Goal: Task Accomplishment & Management: Complete application form

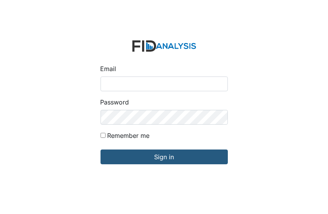
click at [105, 84] on input "Email" at bounding box center [163, 83] width 127 height 15
type input "[EMAIL_ADDRESS][DOMAIN_NAME]"
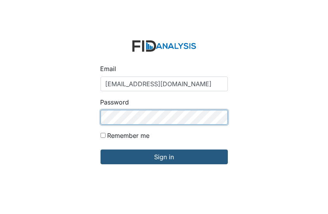
click at [100, 149] on input "Sign in" at bounding box center [163, 156] width 127 height 15
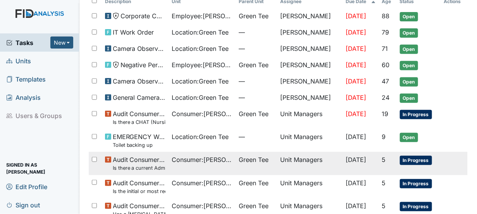
scroll to position [0, 0]
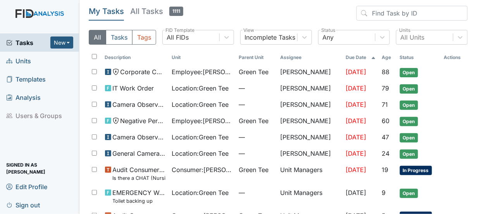
click at [25, 60] on span "Units" at bounding box center [18, 61] width 25 height 12
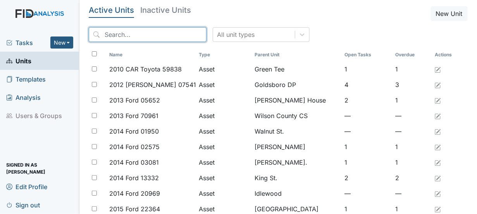
click at [120, 38] on input "search" at bounding box center [148, 34] width 118 height 15
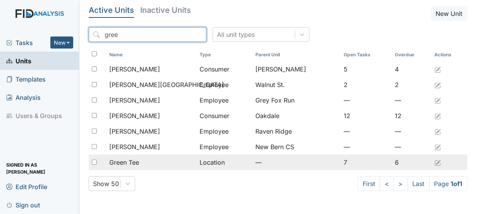
type input "gree"
click at [94, 160] on input "checkbox" at bounding box center [94, 161] width 5 height 5
checkbox input "true"
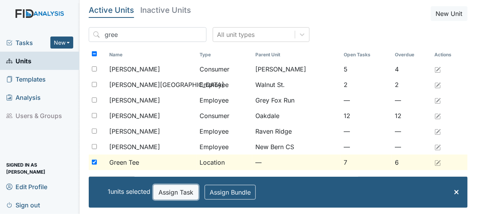
click at [170, 194] on button "Assign Task" at bounding box center [175, 191] width 45 height 15
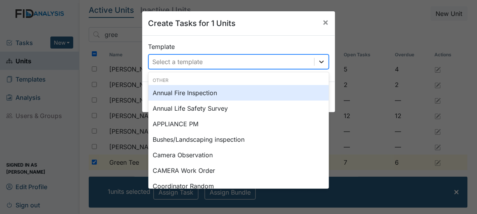
click at [318, 63] on icon at bounding box center [322, 62] width 8 height 8
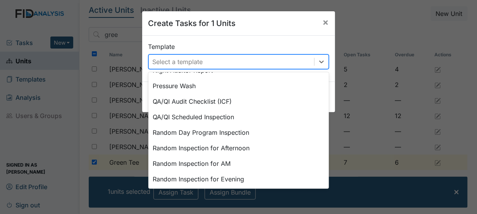
scroll to position [298, 0]
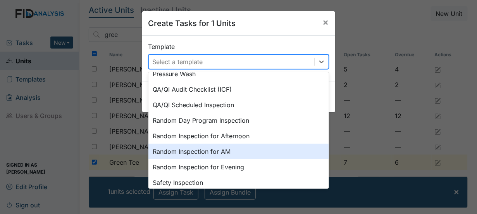
click at [198, 149] on div "Random Inspection for AM" at bounding box center [238, 151] width 181 height 16
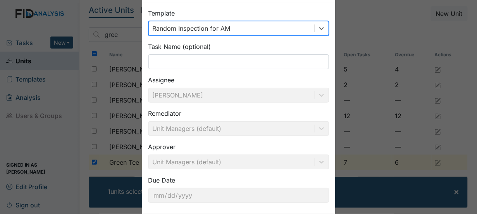
scroll to position [75, 0]
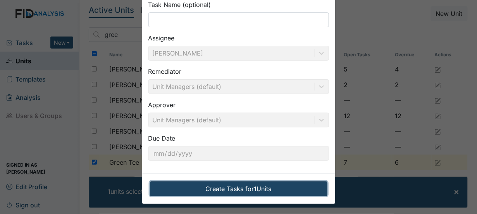
click at [244, 187] on button "Create Tasks for 1 Units" at bounding box center [239, 188] width 178 height 15
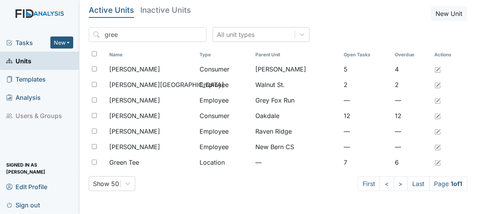
click at [27, 43] on span "Tasks" at bounding box center [28, 42] width 44 height 9
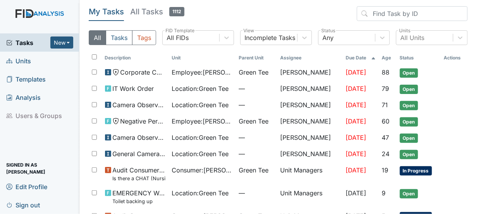
click at [24, 39] on span "Tasks" at bounding box center [28, 42] width 44 height 9
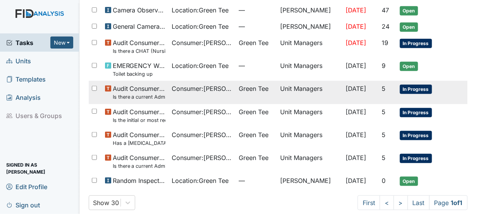
scroll to position [133, 0]
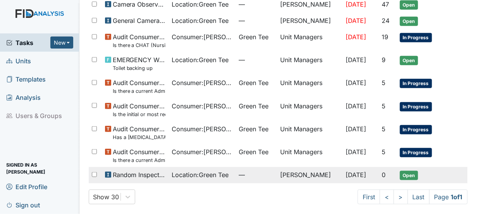
click at [405, 175] on span "Open" at bounding box center [409, 175] width 18 height 9
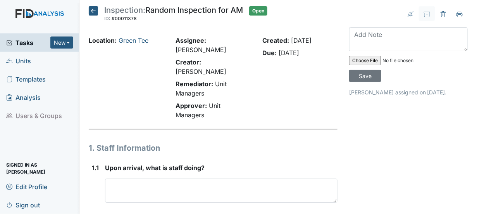
click at [98, 173] on div "1.1" at bounding box center [95, 198] width 7 height 71
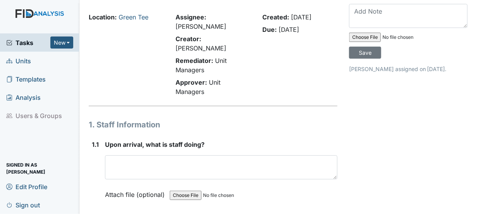
scroll to position [39, 0]
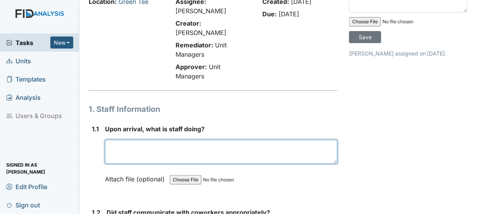
click at [117, 140] on textarea at bounding box center [221, 152] width 233 height 24
click at [193, 140] on textarea "Staff assisting with morning" at bounding box center [221, 152] width 233 height 24
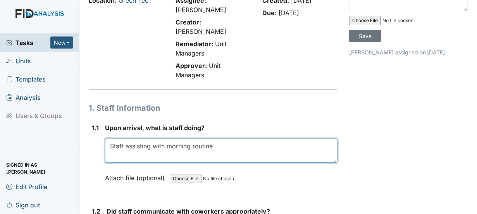
click at [107, 138] on textarea "Staff assisting with morning routine" at bounding box center [221, 150] width 233 height 24
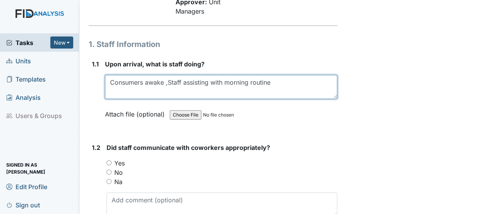
click at [273, 75] on textarea "Consumers awake ,Staff assisting with morning routine" at bounding box center [221, 87] width 233 height 24
click at [159, 75] on textarea "Consumers awake , Staff assisting with morning routine ." at bounding box center [221, 87] width 233 height 24
type textarea "Consumers awake, Staff assisting with morning routine."
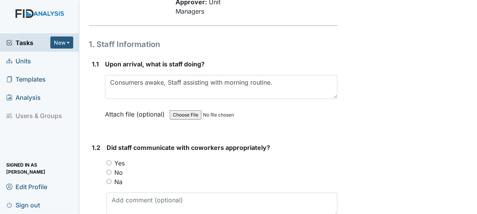
click at [108, 160] on input "Yes" at bounding box center [109, 162] width 5 height 5
radio input "true"
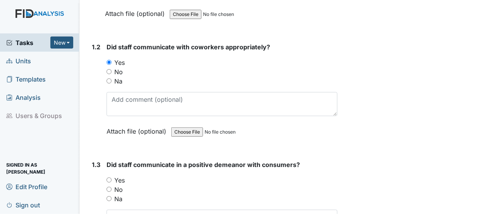
scroll to position [220, 0]
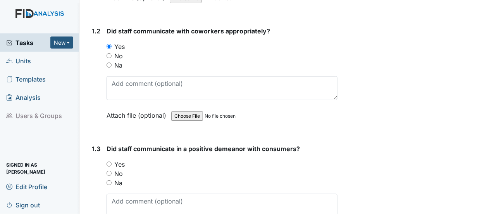
click at [107, 161] on input "Yes" at bounding box center [109, 163] width 5 height 5
radio input "true"
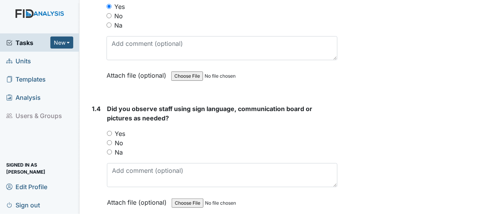
scroll to position [414, 0]
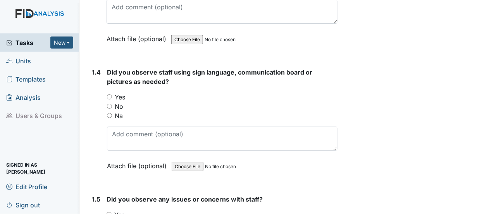
click at [107, 105] on div "1.4 Did you observe staff using sign language, communication board or pictures …" at bounding box center [213, 124] width 249 height 114
click at [109, 113] on input "Na" at bounding box center [109, 115] width 5 height 5
radio input "true"
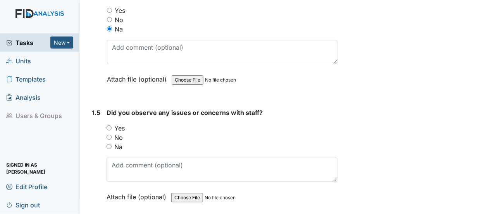
scroll to position [530, 0]
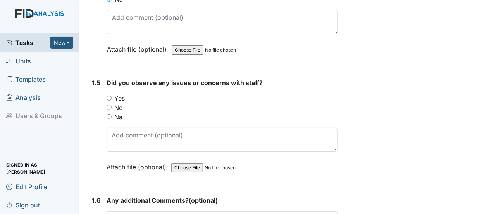
click at [108, 105] on input "No" at bounding box center [109, 107] width 5 height 5
radio input "true"
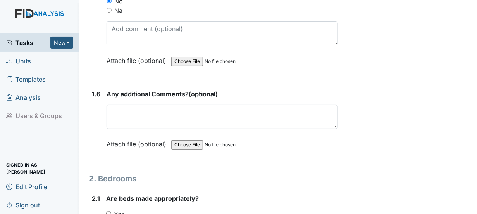
scroll to position [646, 0]
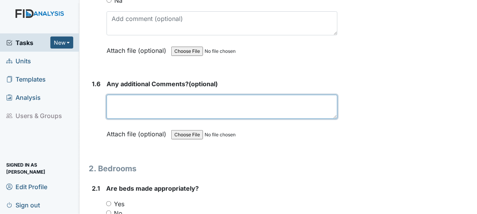
click at [122, 98] on textarea at bounding box center [222, 107] width 231 height 24
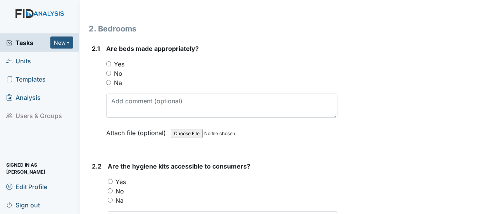
scroll to position [801, 0]
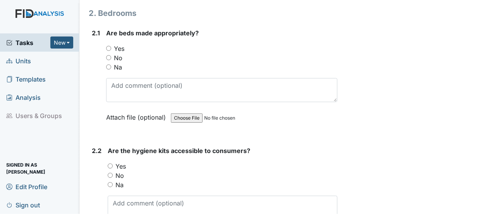
type textarea "na"
click at [108, 46] on input "Yes" at bounding box center [108, 48] width 5 height 5
radio input "true"
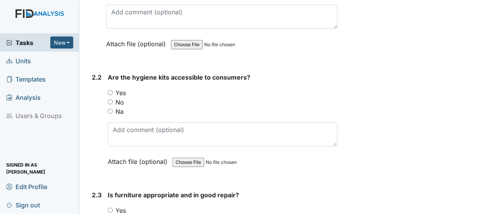
scroll to position [879, 0]
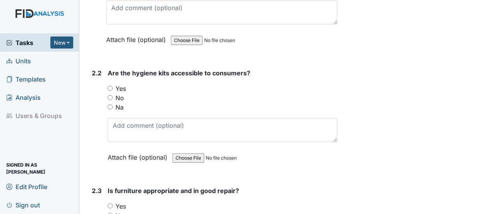
click at [110, 86] on input "Yes" at bounding box center [110, 88] width 5 height 5
radio input "true"
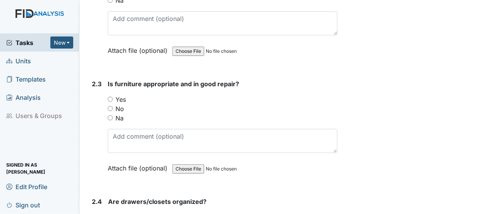
scroll to position [995, 0]
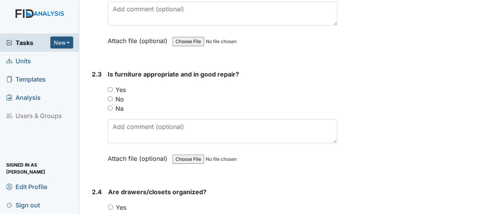
click at [110, 87] on input "Yes" at bounding box center [110, 89] width 5 height 5
radio input "true"
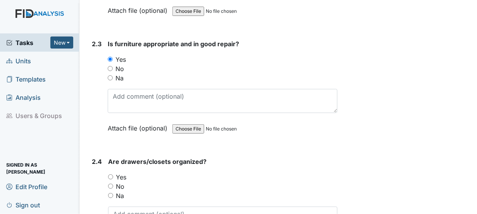
scroll to position [1111, 0]
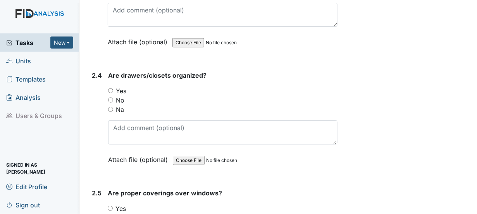
click at [111, 88] on input "Yes" at bounding box center [110, 90] width 5 height 5
radio input "true"
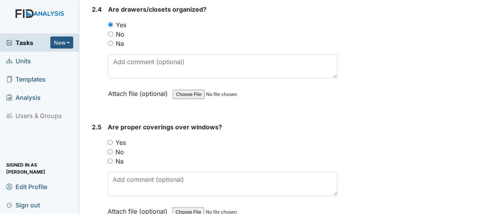
scroll to position [1189, 0]
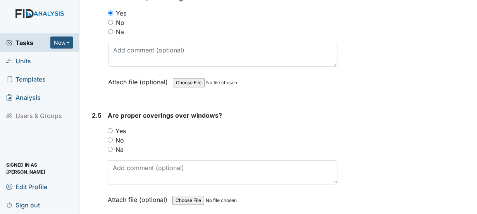
click at [110, 128] on input "Yes" at bounding box center [110, 130] width 5 height 5
radio input "true"
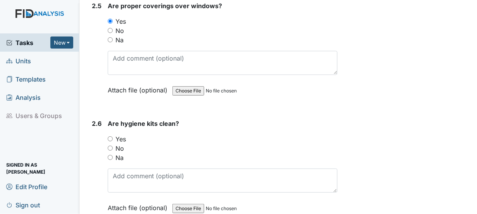
scroll to position [1305, 0]
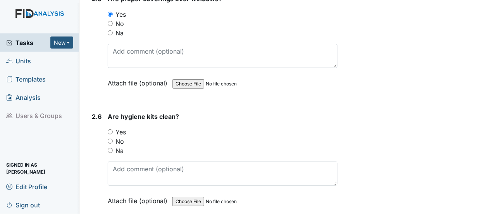
click at [109, 129] on input "Yes" at bounding box center [110, 131] width 5 height 5
radio input "true"
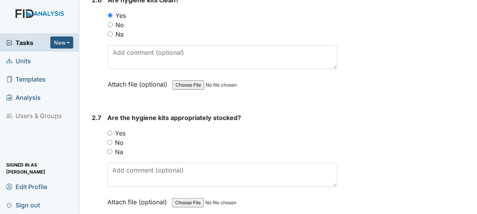
scroll to position [1460, 0]
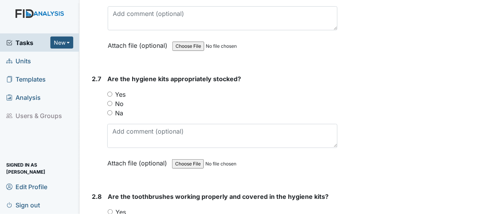
click at [110, 91] on input "Yes" at bounding box center [109, 93] width 5 height 5
radio input "true"
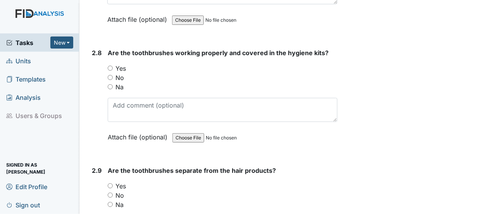
scroll to position [1615, 0]
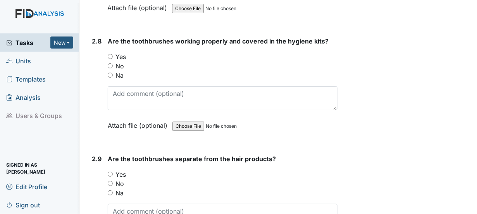
click at [109, 54] on input "Yes" at bounding box center [110, 56] width 5 height 5
radio input "true"
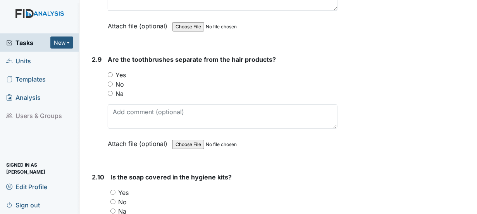
scroll to position [1731, 0]
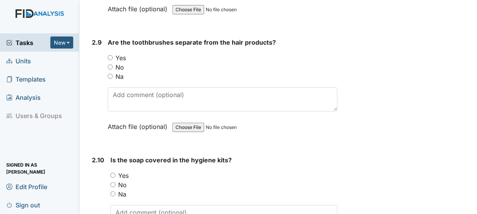
click at [110, 55] on input "Yes" at bounding box center [110, 57] width 5 height 5
radio input "true"
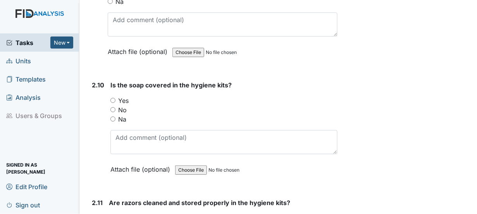
scroll to position [1809, 0]
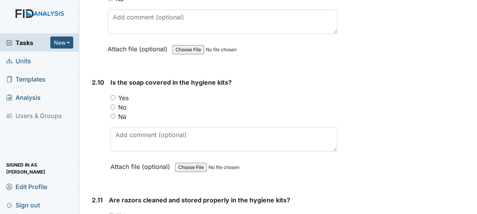
click at [114, 95] on input "Yes" at bounding box center [112, 97] width 5 height 5
radio input "true"
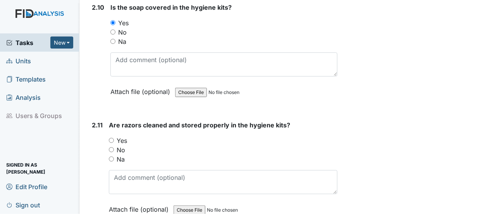
scroll to position [1886, 0]
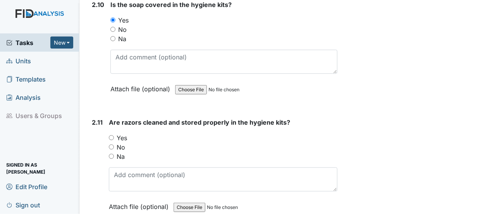
drag, startPoint x: 113, startPoint y: 117, endPoint x: 142, endPoint y: 119, distance: 29.1
click at [115, 133] on div "Yes" at bounding box center [223, 137] width 229 height 9
click at [112, 153] on input "Na" at bounding box center [111, 155] width 5 height 5
radio input "true"
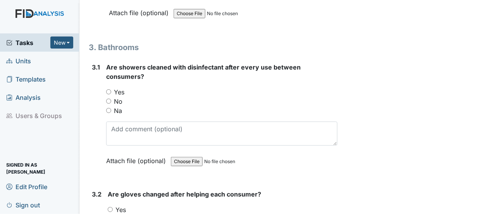
scroll to position [2080, 0]
click at [109, 89] on input "Yes" at bounding box center [108, 91] width 5 height 5
radio input "true"
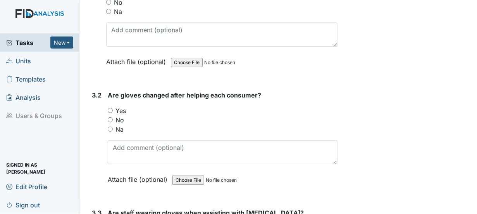
scroll to position [2196, 0]
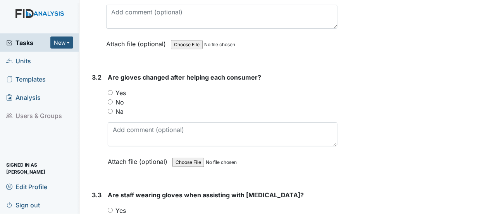
click at [110, 90] on input "Yes" at bounding box center [110, 92] width 5 height 5
radio input "true"
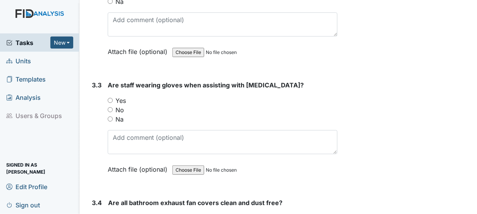
scroll to position [2313, 0]
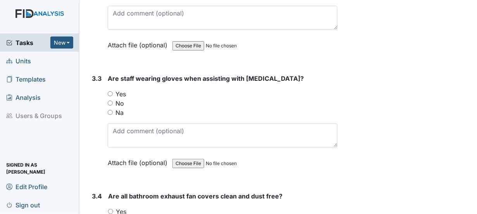
click at [110, 91] on input "Yes" at bounding box center [110, 93] width 5 height 5
radio input "true"
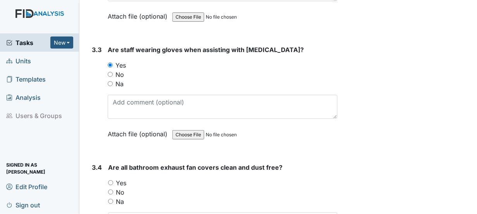
scroll to position [2429, 0]
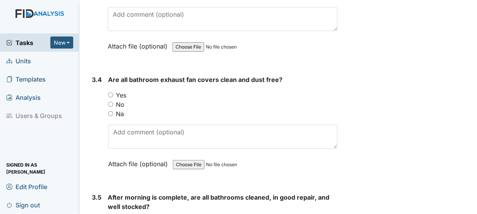
click at [111, 92] on input "Yes" at bounding box center [110, 94] width 5 height 5
radio input "true"
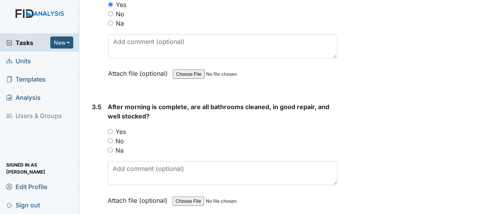
scroll to position [2545, 0]
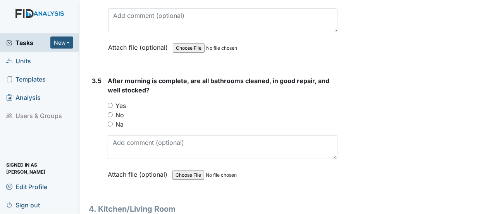
click at [111, 103] on input "Yes" at bounding box center [110, 105] width 5 height 5
radio input "true"
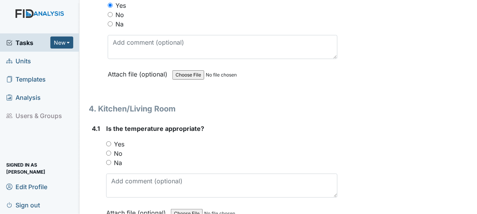
scroll to position [2700, 0]
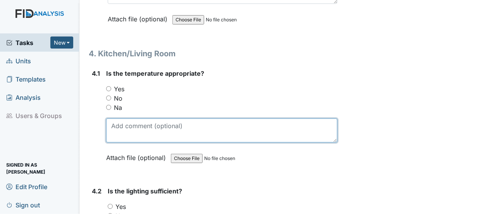
click at [122, 118] on textarea at bounding box center [221, 130] width 231 height 24
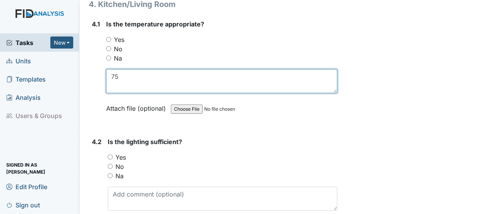
scroll to position [2778, 0]
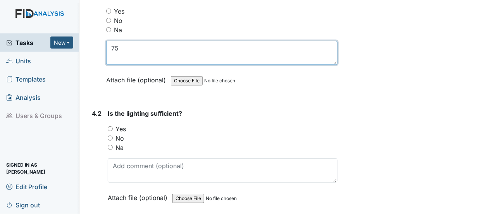
type textarea "75"
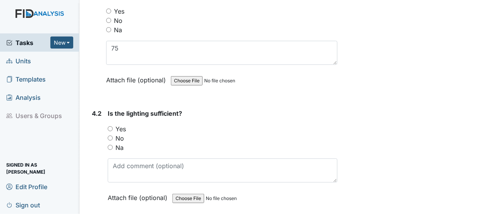
click at [110, 126] on input "Yes" at bounding box center [110, 128] width 5 height 5
radio input "true"
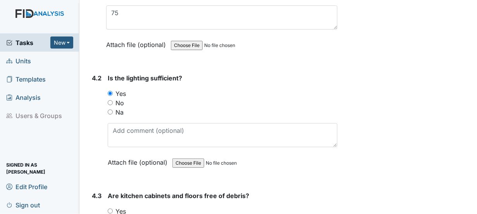
scroll to position [2855, 0]
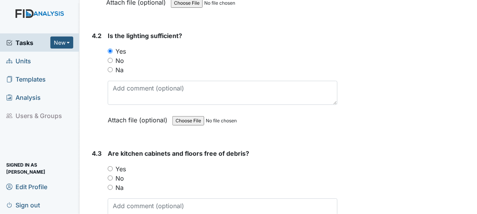
drag, startPoint x: 110, startPoint y: 146, endPoint x: 123, endPoint y: 145, distance: 13.2
click at [110, 166] on input "Yes" at bounding box center [110, 168] width 5 height 5
radio input "true"
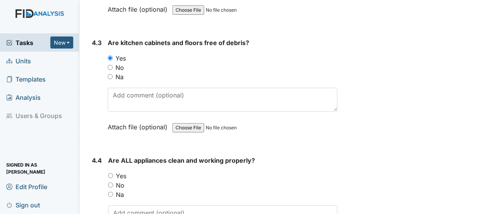
scroll to position [2972, 0]
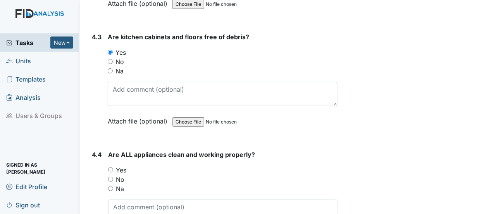
click at [110, 167] on input "Yes" at bounding box center [110, 169] width 5 height 5
radio input "true"
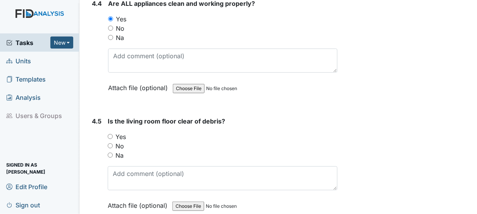
scroll to position [3127, 0]
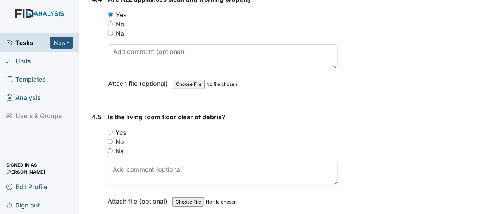
click at [110, 129] on input "Yes" at bounding box center [110, 131] width 5 height 5
radio input "true"
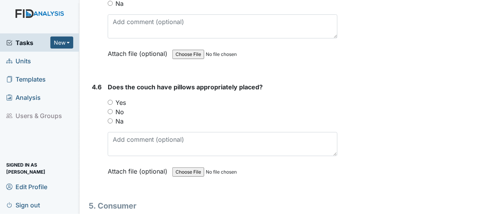
scroll to position [3282, 0]
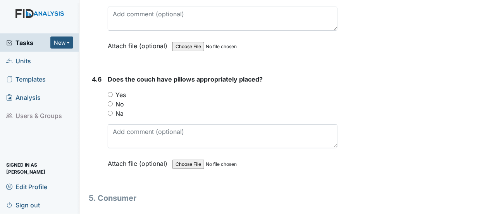
click at [109, 92] on input "Yes" at bounding box center [110, 94] width 5 height 5
radio input "true"
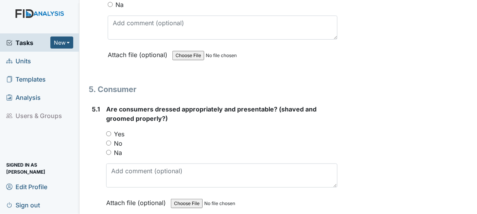
scroll to position [3398, 0]
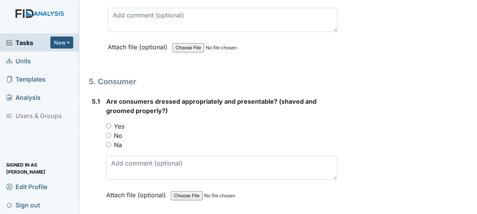
click at [109, 123] on input "Yes" at bounding box center [108, 125] width 5 height 5
radio input "true"
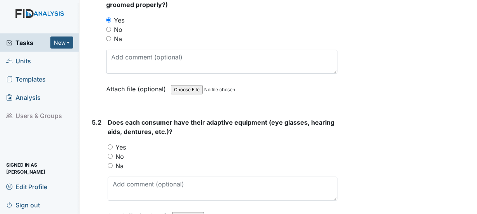
scroll to position [3553, 0]
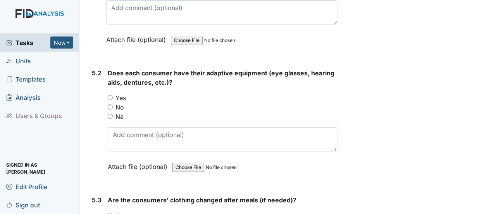
click at [110, 95] on input "Yes" at bounding box center [110, 97] width 5 height 5
radio input "true"
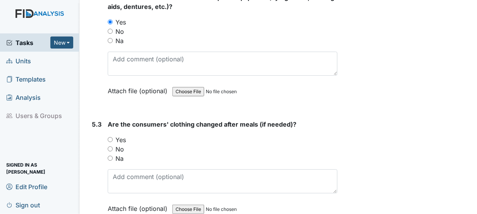
scroll to position [3630, 0]
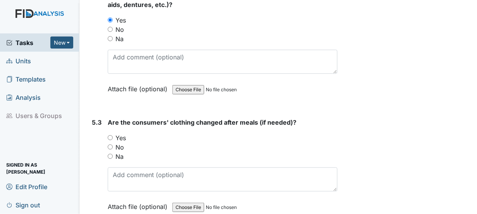
drag, startPoint x: 111, startPoint y: 110, endPoint x: 133, endPoint y: 110, distance: 22.5
click at [113, 133] on div "Yes" at bounding box center [223, 137] width 230 height 9
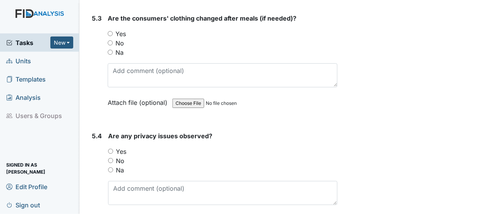
scroll to position [3747, 0]
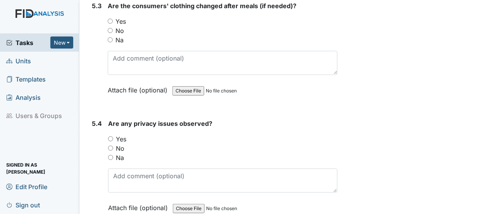
click at [110, 136] on input "Yes" at bounding box center [110, 138] width 5 height 5
radio input "true"
click at [110, 145] on input "No" at bounding box center [110, 147] width 5 height 5
radio input "true"
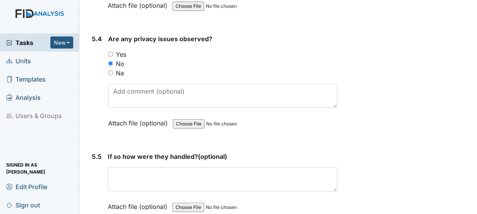
scroll to position [3863, 0]
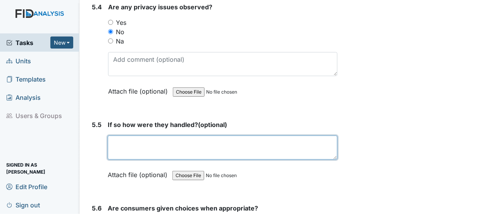
click at [125, 135] on textarea at bounding box center [223, 147] width 230 height 24
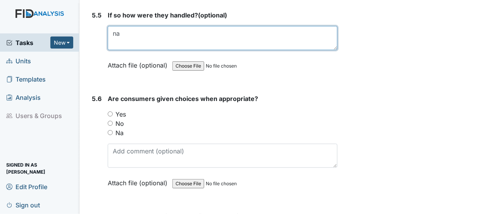
scroll to position [3979, 0]
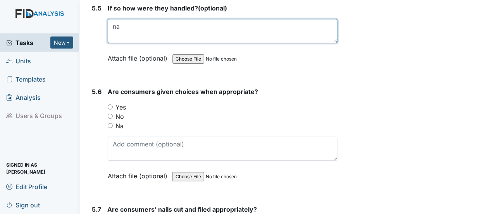
type textarea "na"
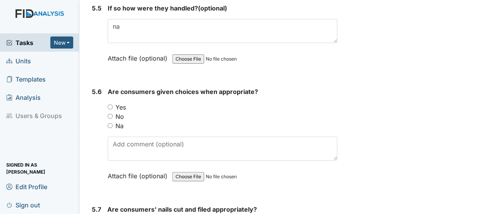
click at [110, 104] on input "Yes" at bounding box center [110, 106] width 5 height 5
radio input "true"
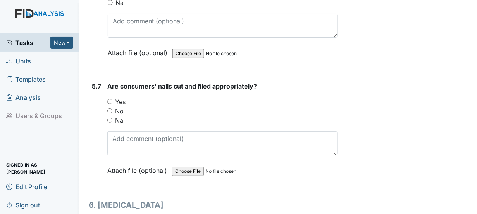
scroll to position [4134, 0]
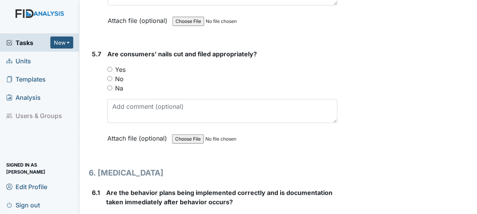
click at [109, 67] on input "Yes" at bounding box center [109, 69] width 5 height 5
radio input "true"
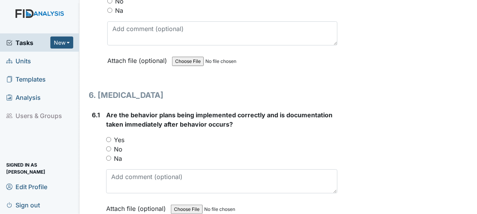
click at [109, 137] on input "Yes" at bounding box center [108, 139] width 5 height 5
radio input "true"
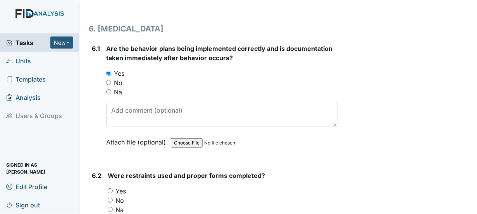
scroll to position [4328, 0]
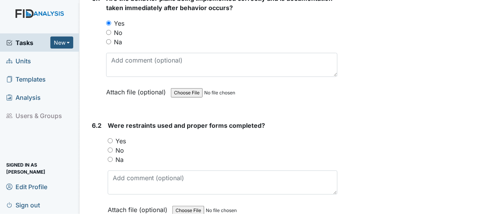
click at [109, 147] on input "No" at bounding box center [110, 149] width 5 height 5
radio input "true"
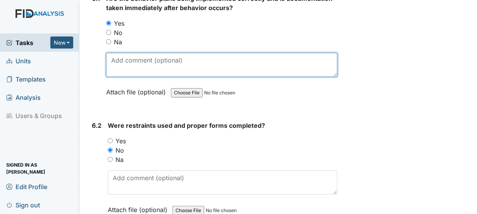
click at [133, 53] on textarea at bounding box center [221, 65] width 231 height 24
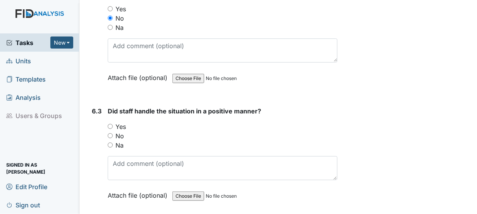
scroll to position [4483, 0]
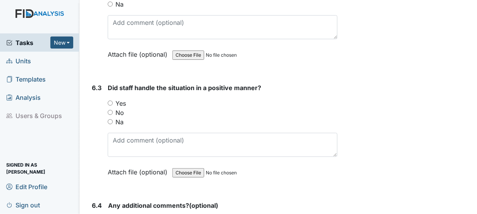
type textarea "redirect consumers"
drag, startPoint x: 110, startPoint y: 73, endPoint x: 120, endPoint y: 75, distance: 10.3
click at [111, 100] on input "Yes" at bounding box center [110, 102] width 5 height 5
radio input "true"
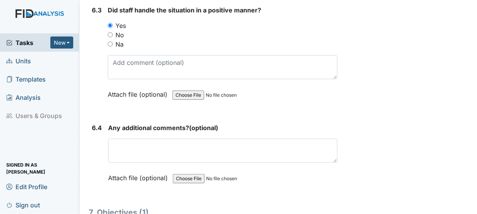
scroll to position [4599, 0]
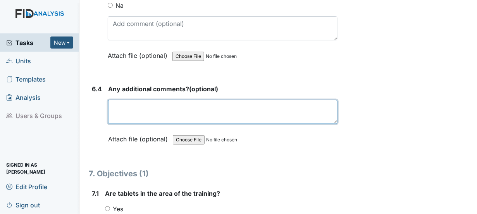
click at [124, 100] on textarea at bounding box center [222, 112] width 229 height 24
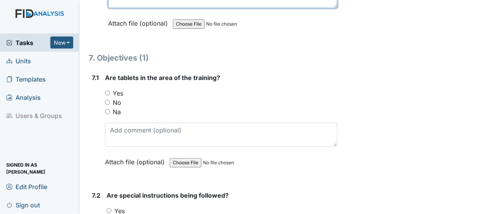
scroll to position [4716, 0]
type textarea "na"
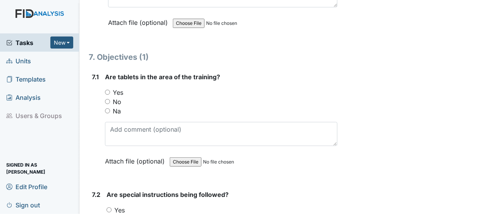
click at [110, 88] on div "Yes" at bounding box center [221, 92] width 233 height 9
click at [107, 90] on input "Yes" at bounding box center [107, 92] width 5 height 5
radio input "true"
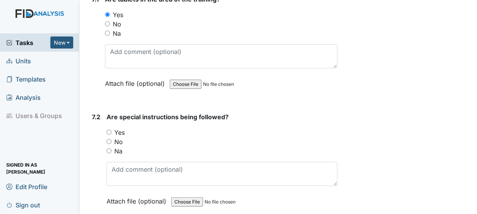
scroll to position [4832, 0]
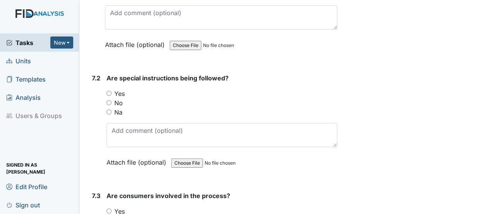
drag, startPoint x: 107, startPoint y: 62, endPoint x: 124, endPoint y: 65, distance: 17.3
click at [108, 91] on input "Yes" at bounding box center [109, 93] width 5 height 5
radio input "true"
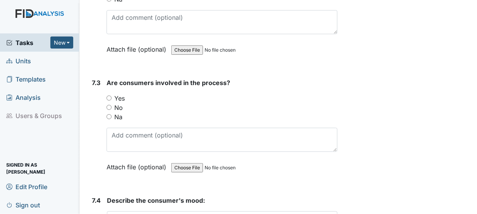
scroll to position [4948, 0]
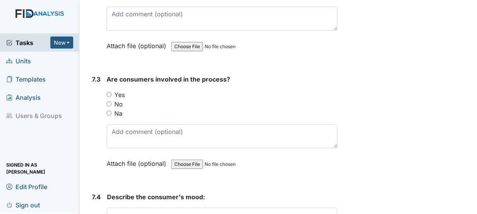
click at [110, 92] on input "Yes" at bounding box center [109, 94] width 5 height 5
radio input "true"
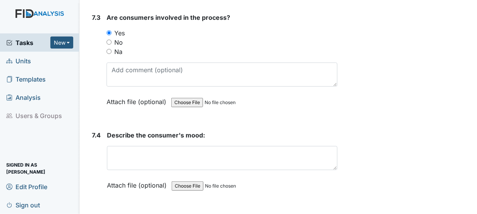
scroll to position [5026, 0]
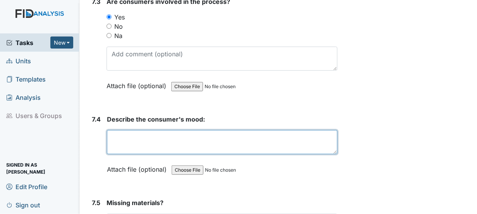
click at [121, 130] on textarea at bounding box center [222, 142] width 231 height 24
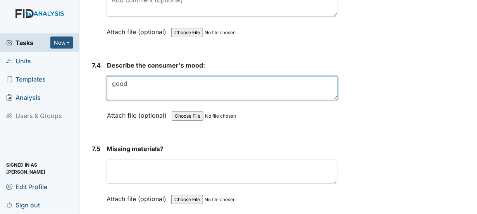
scroll to position [5103, 0]
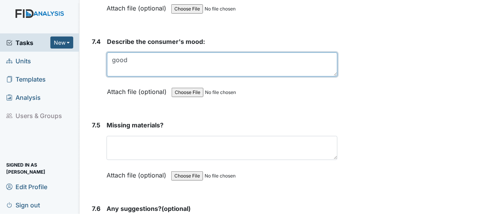
type textarea "good"
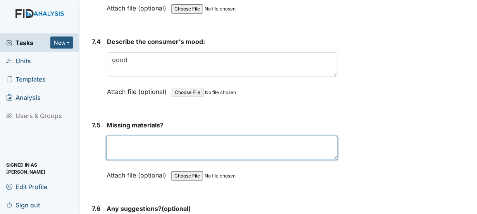
click at [117, 136] on textarea at bounding box center [222, 148] width 231 height 24
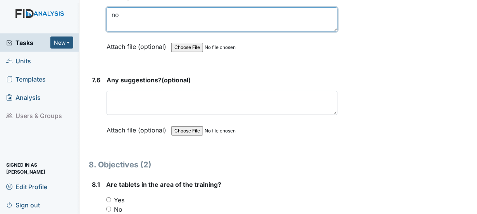
scroll to position [5220, 0]
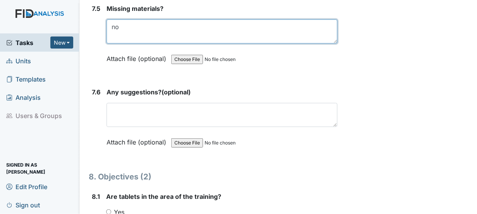
type textarea "no"
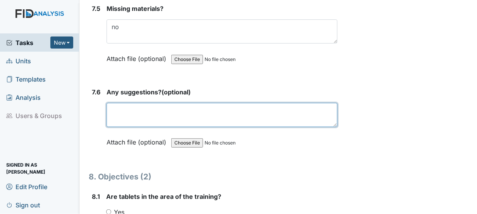
click at [123, 103] on textarea at bounding box center [222, 115] width 231 height 24
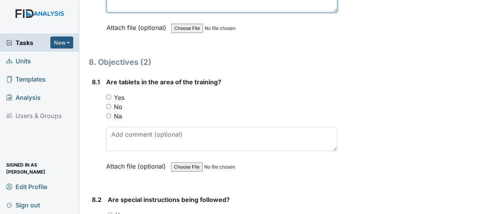
scroll to position [5336, 0]
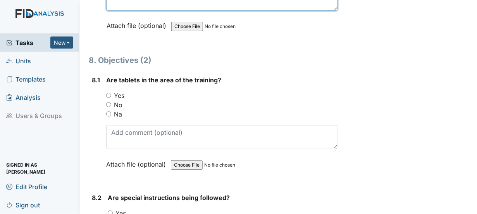
type textarea "no"
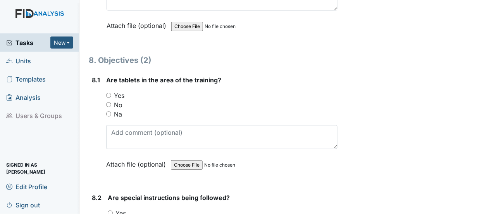
click at [107, 111] on input "Na" at bounding box center [108, 113] width 5 height 5
radio input "true"
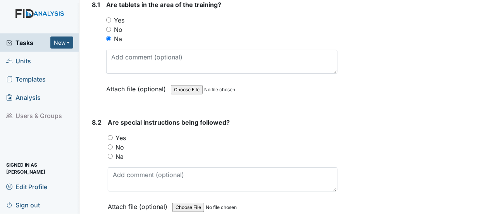
scroll to position [5413, 0]
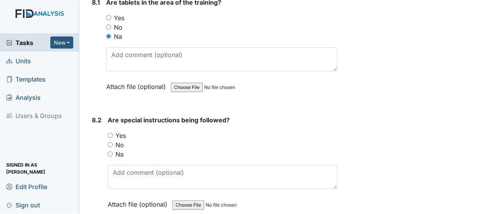
click at [110, 151] on input "Na" at bounding box center [110, 153] width 5 height 5
radio input "true"
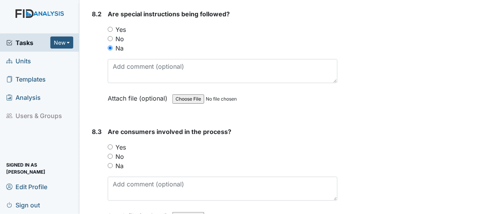
scroll to position [5530, 0]
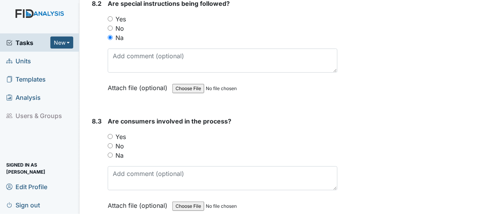
click at [110, 152] on input "Na" at bounding box center [110, 154] width 5 height 5
radio input "true"
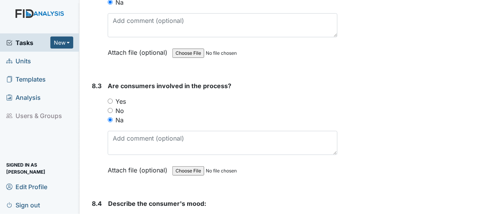
scroll to position [5607, 0]
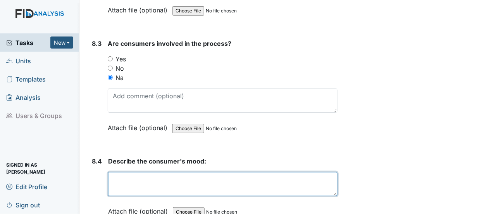
click at [114, 172] on textarea at bounding box center [222, 184] width 229 height 24
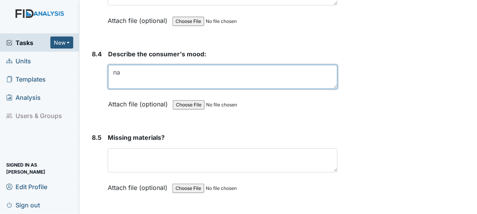
scroll to position [5762, 0]
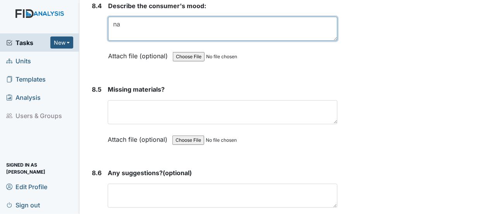
type textarea "na"
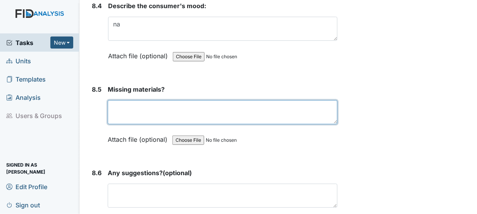
click at [118, 100] on textarea at bounding box center [223, 112] width 230 height 24
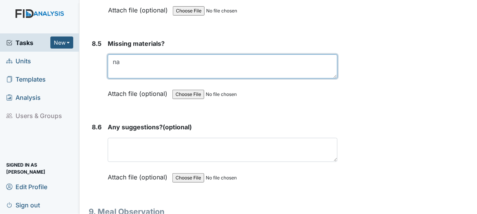
scroll to position [5801, 0]
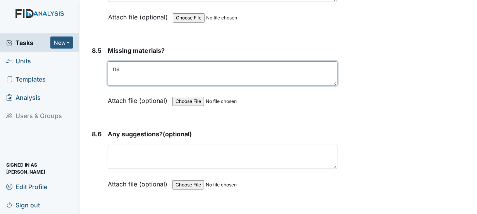
type textarea "na"
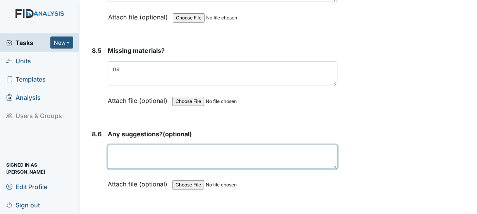
click at [126, 145] on textarea at bounding box center [223, 157] width 230 height 24
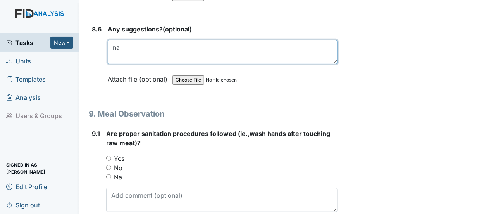
scroll to position [5917, 0]
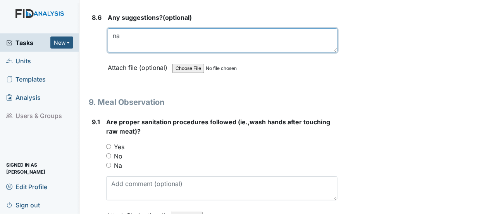
type textarea "na"
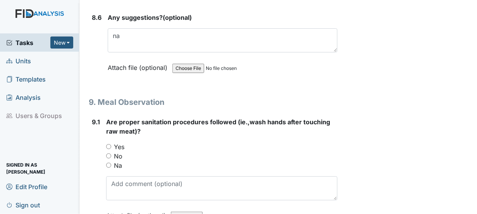
click at [109, 144] on input "Yes" at bounding box center [108, 146] width 5 height 5
radio input "true"
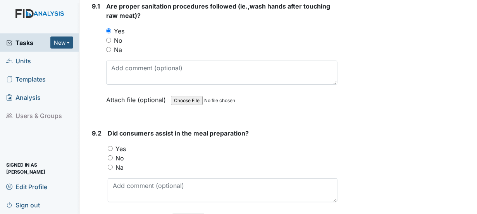
scroll to position [6034, 0]
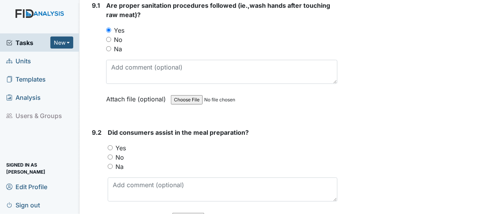
click at [111, 145] on input "Yes" at bounding box center [110, 147] width 5 height 5
radio input "true"
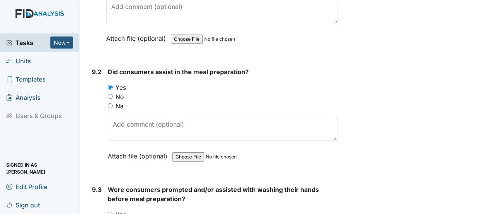
scroll to position [6111, 0]
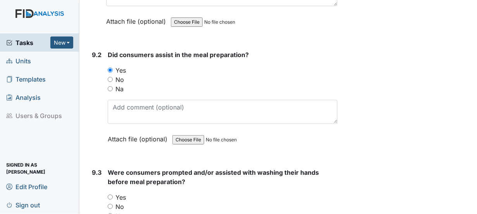
click at [110, 194] on input "Yes" at bounding box center [110, 196] width 5 height 5
radio input "true"
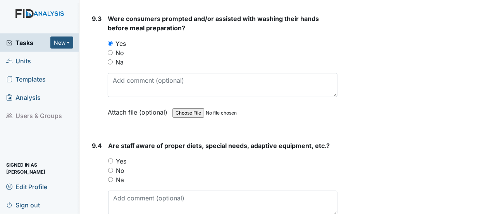
scroll to position [6266, 0]
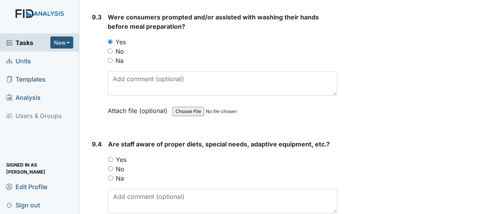
click at [111, 157] on input "Yes" at bounding box center [110, 159] width 5 height 5
radio input "true"
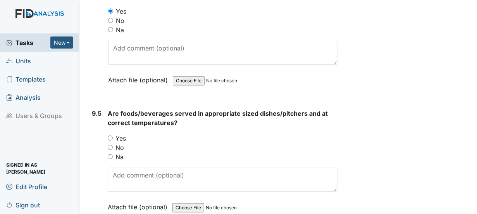
scroll to position [6421, 0]
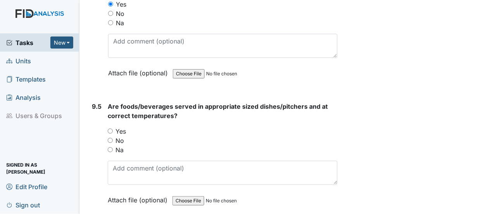
click at [111, 128] on input "Yes" at bounding box center [110, 130] width 5 height 5
radio input "true"
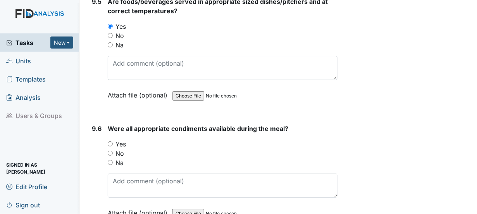
scroll to position [6537, 0]
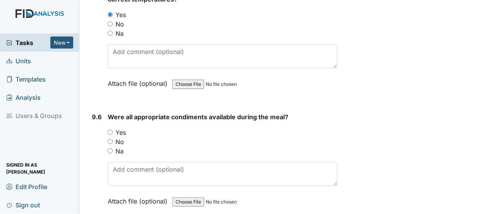
click at [110, 129] on input "Yes" at bounding box center [110, 131] width 5 height 5
radio input "true"
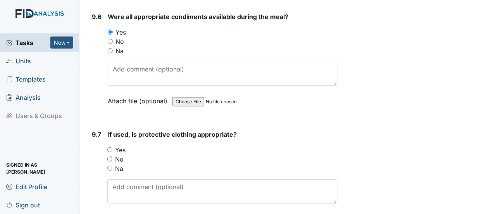
scroll to position [6654, 0]
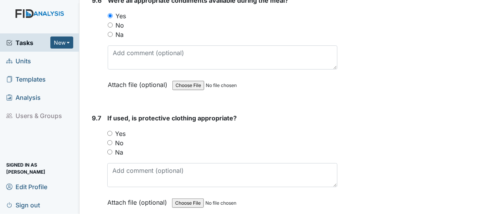
click at [109, 131] on input "Yes" at bounding box center [109, 133] width 5 height 5
radio input "true"
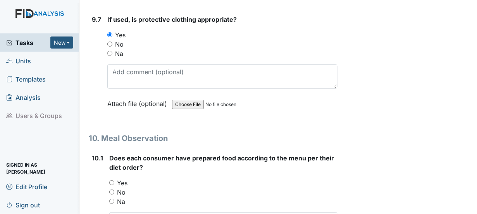
scroll to position [6770, 0]
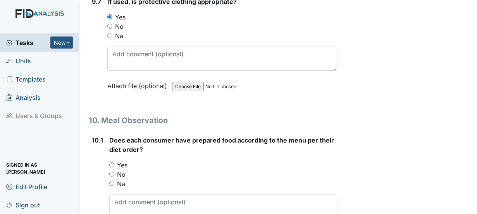
click at [111, 162] on input "Yes" at bounding box center [111, 164] width 5 height 5
radio input "true"
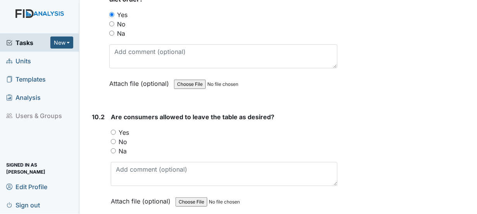
scroll to position [6925, 0]
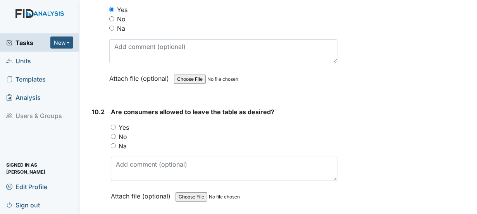
click at [113, 124] on input "Yes" at bounding box center [113, 126] width 5 height 5
radio input "true"
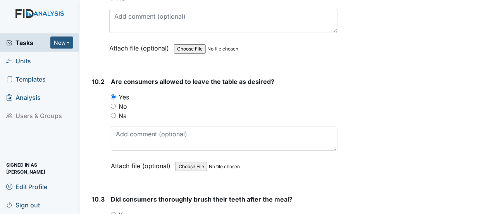
scroll to position [7002, 0]
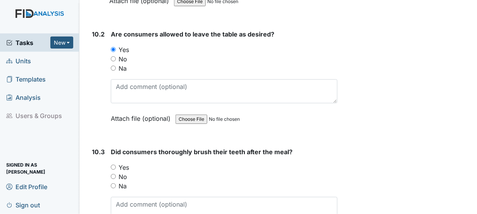
click at [112, 164] on input "Yes" at bounding box center [113, 166] width 5 height 5
radio input "true"
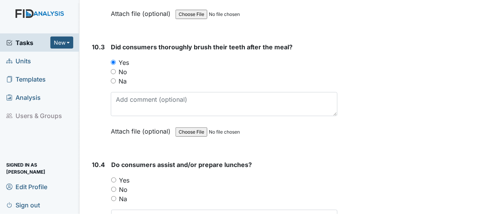
scroll to position [7119, 0]
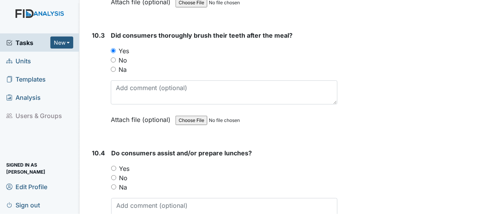
click at [113, 165] on input "Yes" at bounding box center [113, 167] width 5 height 5
radio input "true"
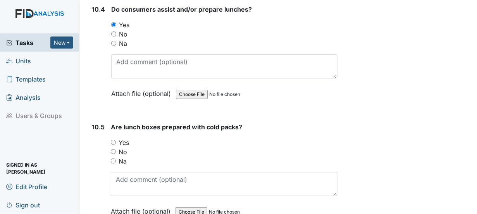
scroll to position [7274, 0]
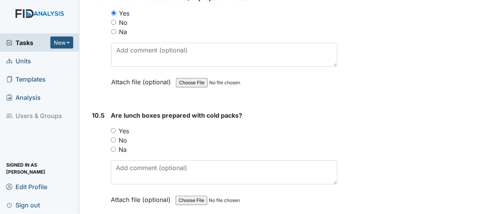
click at [112, 128] on input "Yes" at bounding box center [113, 130] width 5 height 5
radio input "true"
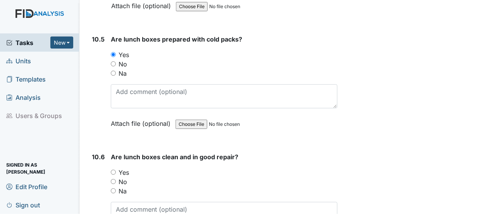
scroll to position [7351, 0]
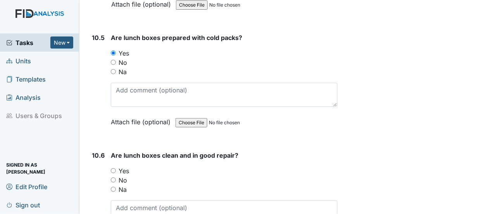
click at [113, 168] on input "Yes" at bounding box center [113, 170] width 5 height 5
radio input "true"
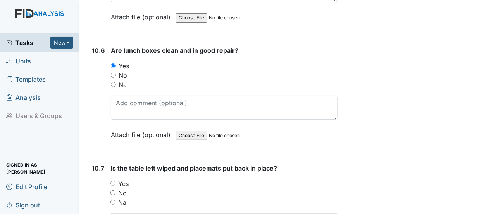
scroll to position [7468, 0]
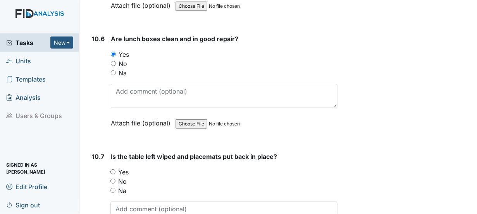
click at [112, 169] on input "Yes" at bounding box center [112, 171] width 5 height 5
radio input "true"
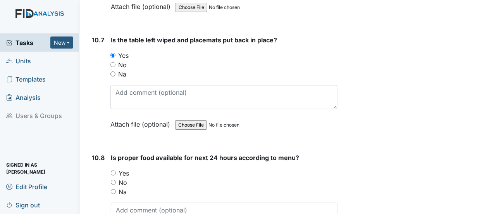
scroll to position [7584, 0]
click at [112, 170] on input "Yes" at bounding box center [113, 172] width 5 height 5
radio input "true"
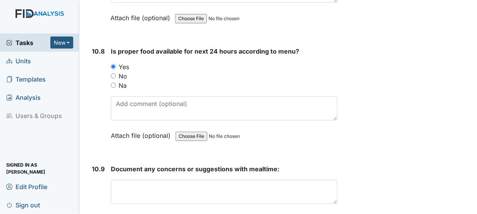
scroll to position [7700, 0]
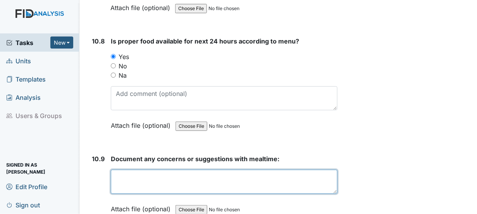
click at [131, 169] on textarea at bounding box center [224, 181] width 227 height 24
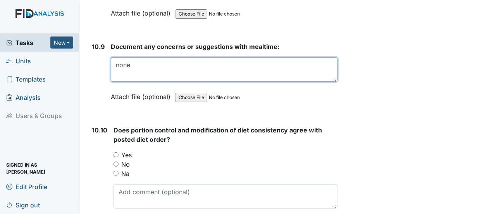
scroll to position [7816, 0]
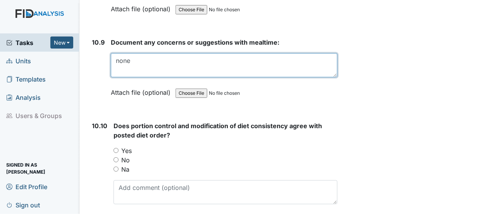
type textarea "none"
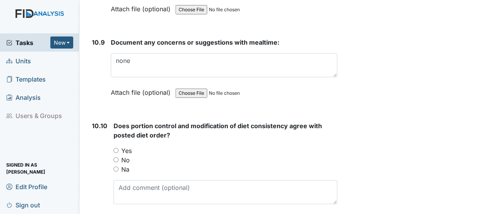
click at [114, 148] on input "Yes" at bounding box center [116, 150] width 5 height 5
radio input "true"
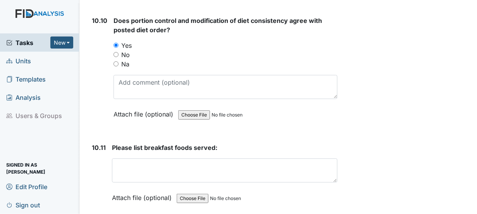
scroll to position [7933, 0]
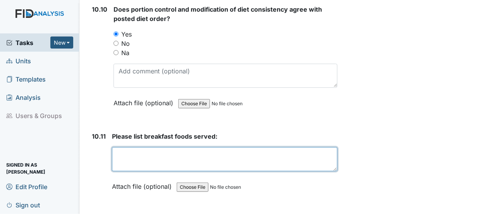
click at [118, 147] on textarea at bounding box center [225, 159] width 226 height 24
type textarea "sa"
click at [120, 147] on textarea "sa" at bounding box center [225, 159] width 226 height 24
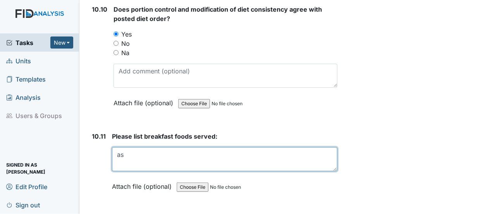
type textarea "a"
click at [138, 147] on textarea "sasuge" at bounding box center [225, 159] width 226 height 24
click at [205, 147] on textarea "sausage biscuits, orange juice" at bounding box center [225, 159] width 226 height 24
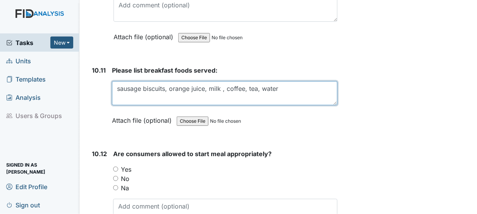
scroll to position [8010, 0]
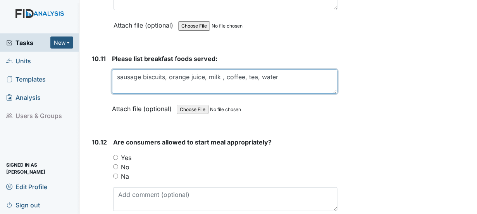
type textarea "sausage biscuits, orange juice, milk , coffee, tea, water"
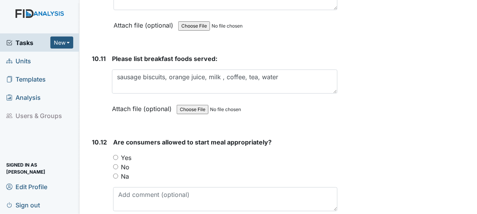
click at [115, 155] on input "Yes" at bounding box center [115, 157] width 5 height 5
radio input "true"
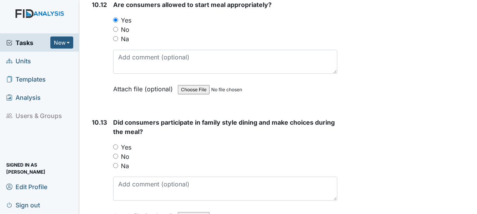
scroll to position [8165, 0]
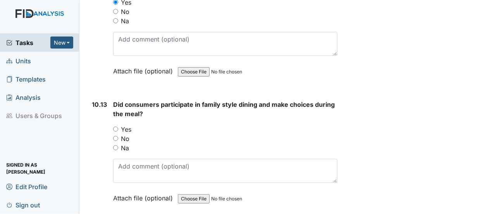
click at [115, 126] on input "Yes" at bounding box center [115, 128] width 5 height 5
radio input "true"
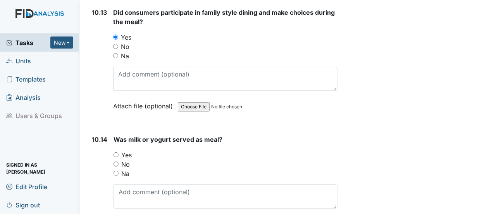
scroll to position [8281, 0]
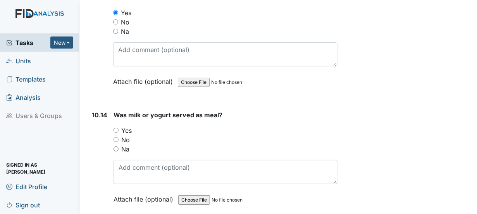
click at [115, 128] on input "Yes" at bounding box center [116, 130] width 5 height 5
radio input "true"
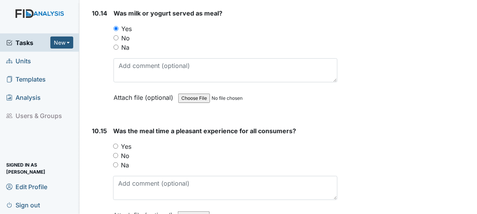
scroll to position [8398, 0]
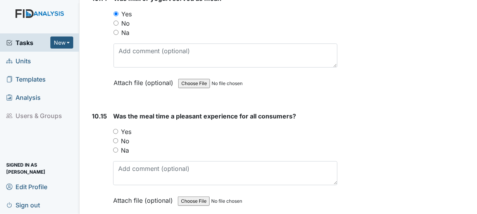
click at [114, 129] on input "Yes" at bounding box center [115, 131] width 5 height 5
radio input "true"
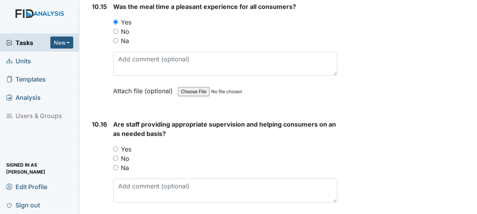
scroll to position [8514, 0]
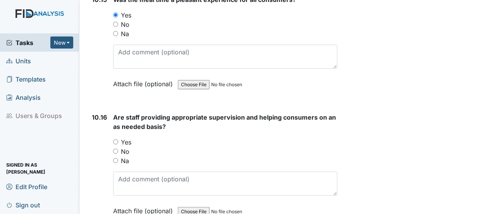
click at [115, 139] on input "Yes" at bounding box center [115, 141] width 5 height 5
radio input "true"
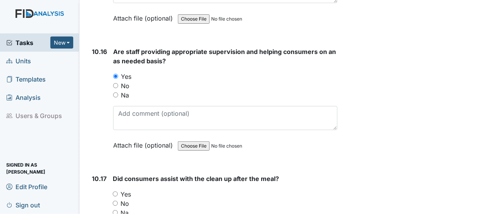
scroll to position [8630, 0]
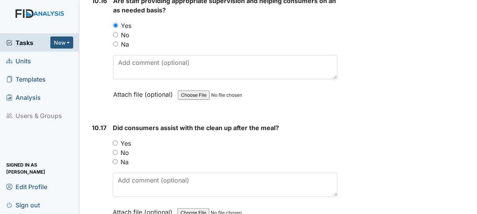
click at [115, 140] on input "Yes" at bounding box center [115, 142] width 5 height 5
radio input "true"
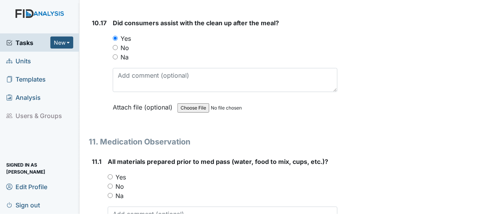
scroll to position [8747, 0]
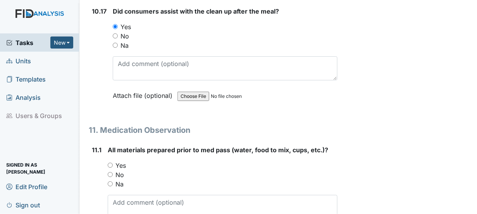
click at [109, 162] on input "Yes" at bounding box center [110, 164] width 5 height 5
radio input "true"
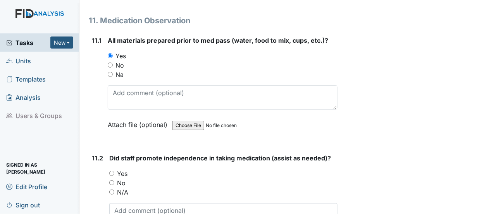
scroll to position [8902, 0]
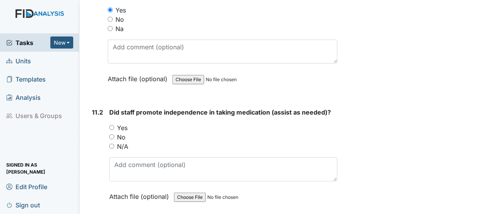
click at [112, 125] on input "Yes" at bounding box center [111, 127] width 5 height 5
radio input "true"
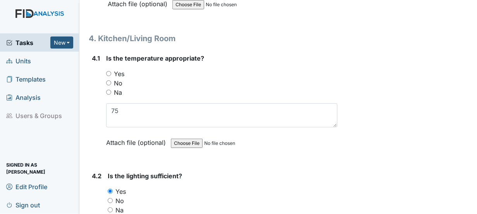
scroll to position [2700, 0]
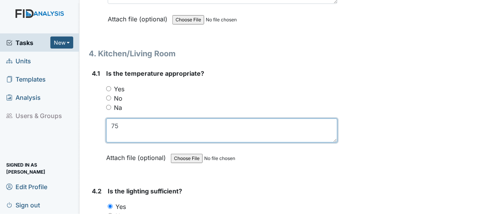
click at [119, 118] on textarea "75" at bounding box center [221, 130] width 231 height 24
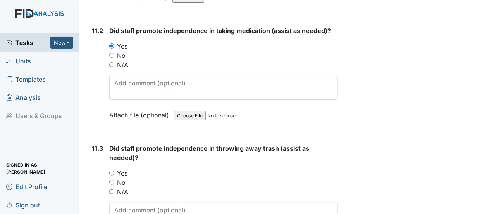
scroll to position [8940, 0]
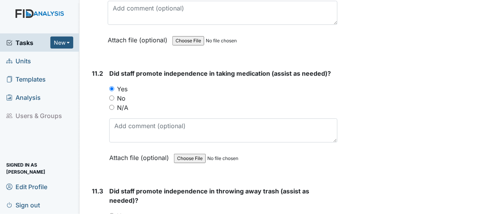
type textarea "74"
click at [111, 213] on input "Yes" at bounding box center [111, 215] width 5 height 5
radio input "true"
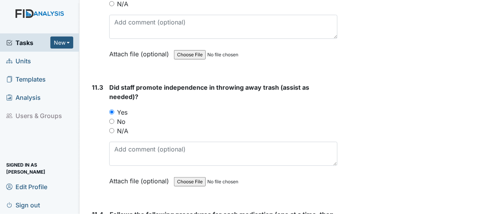
scroll to position [9057, 0]
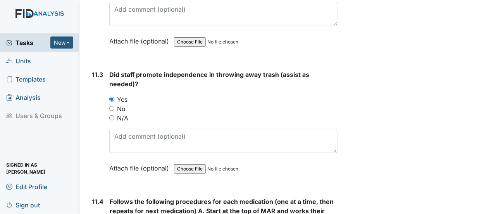
radio input "true"
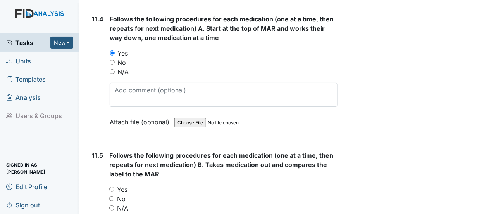
scroll to position [9250, 0]
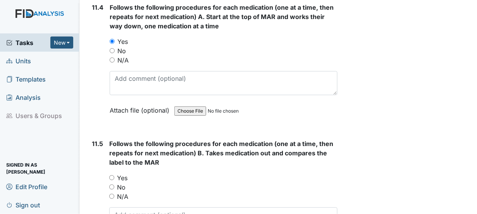
click at [110, 175] on input "Yes" at bounding box center [111, 177] width 5 height 5
radio input "true"
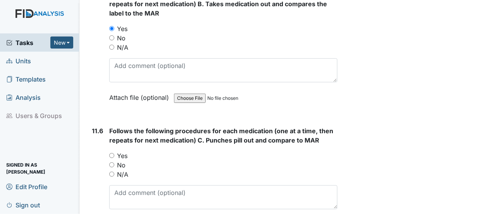
scroll to position [9405, 0]
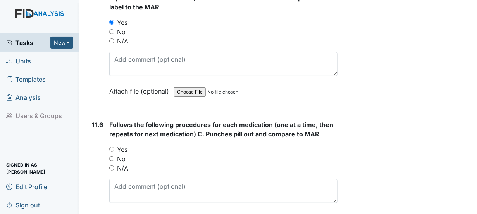
click at [110, 147] on input "Yes" at bounding box center [111, 149] width 5 height 5
radio input "true"
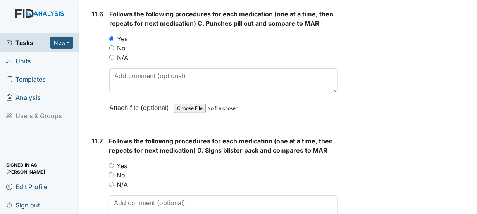
scroll to position [9522, 0]
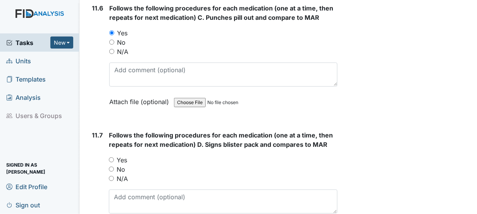
click at [110, 157] on input "Yes" at bounding box center [111, 159] width 5 height 5
radio input "true"
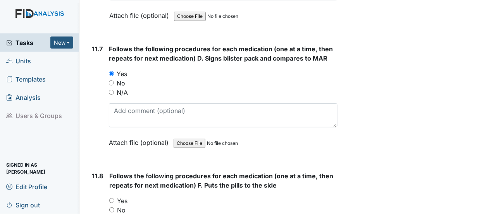
scroll to position [9638, 0]
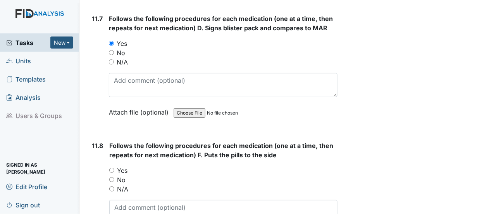
click at [113, 167] on input "Yes" at bounding box center [111, 169] width 5 height 5
radio input "true"
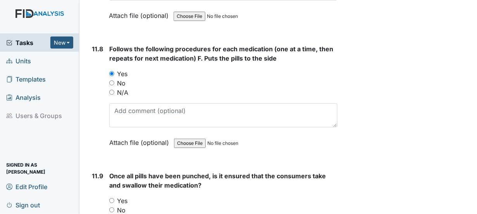
scroll to position [9754, 0]
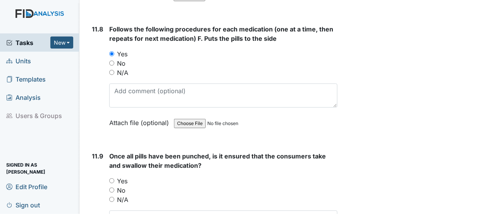
click at [111, 178] on input "Yes" at bounding box center [111, 180] width 5 height 5
radio input "true"
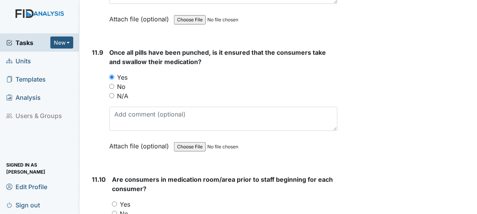
scroll to position [9871, 0]
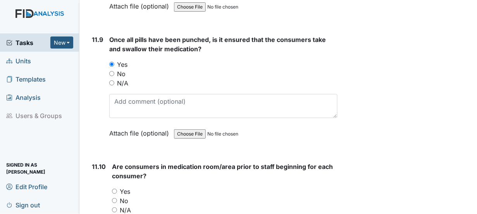
click at [112, 188] on input "Yes" at bounding box center [114, 190] width 5 height 5
radio input "true"
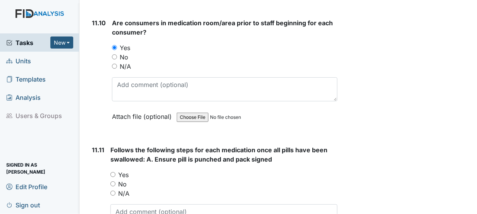
scroll to position [10026, 0]
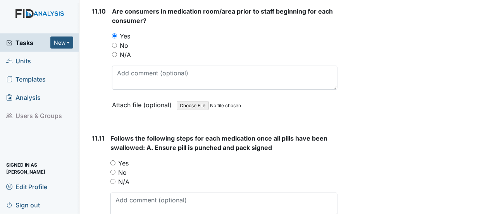
click at [113, 160] on input "Yes" at bounding box center [112, 162] width 5 height 5
radio input "true"
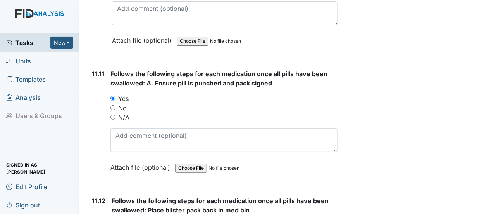
scroll to position [10103, 0]
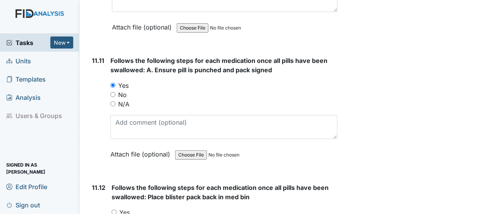
click at [112, 209] on input "Yes" at bounding box center [114, 211] width 5 height 5
radio input "true"
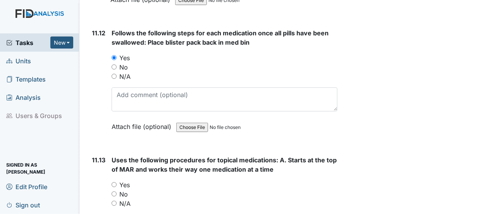
scroll to position [10258, 0]
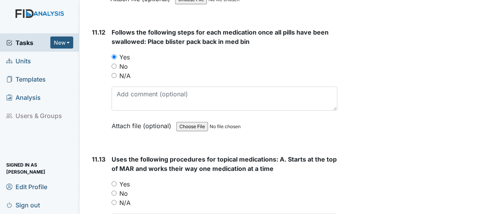
click at [115, 200] on input "N/A" at bounding box center [114, 202] width 5 height 5
radio input "true"
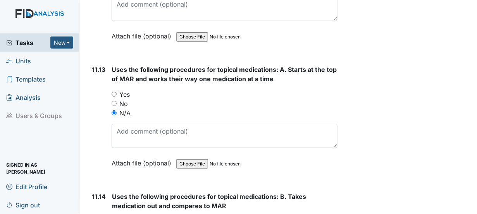
scroll to position [10336, 0]
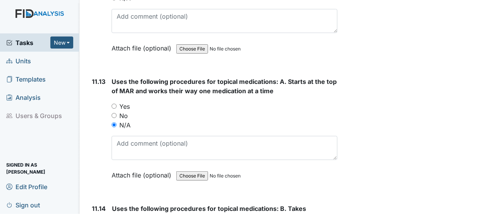
click at [113, 103] on input "Yes" at bounding box center [114, 105] width 5 height 5
radio input "true"
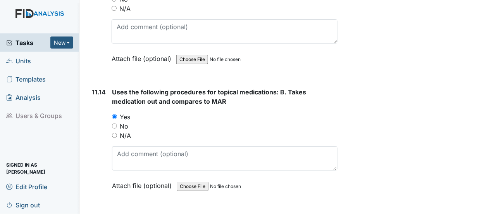
scroll to position [10491, 0]
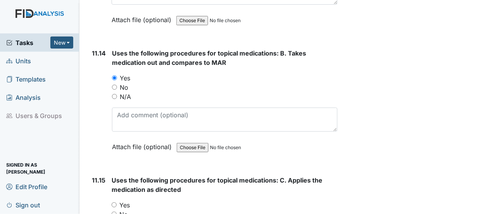
click at [114, 202] on input "Yes" at bounding box center [114, 204] width 5 height 5
radio input "true"
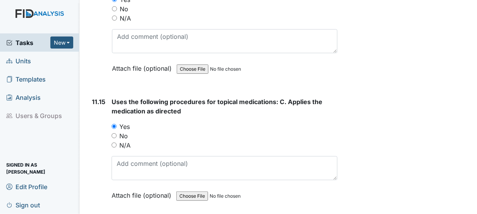
scroll to position [10607, 0]
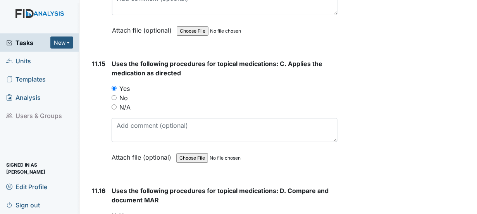
click at [114, 212] on input "Yes" at bounding box center [114, 214] width 5 height 5
radio input "true"
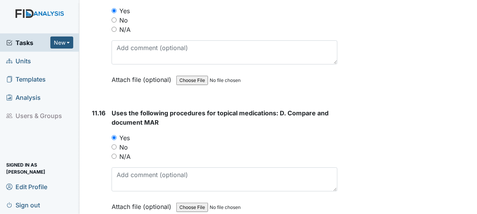
scroll to position [10723, 0]
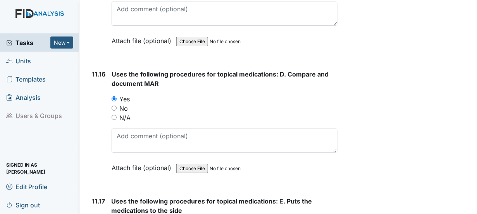
radio input "true"
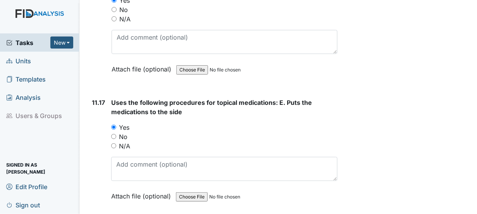
scroll to position [10840, 0]
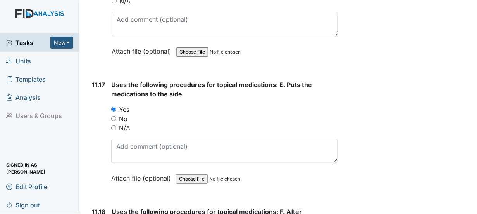
radio input "true"
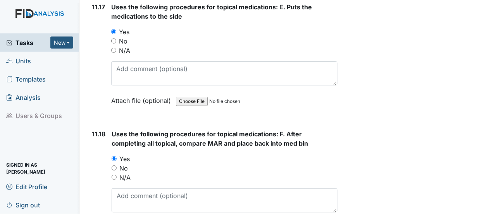
scroll to position [10956, 0]
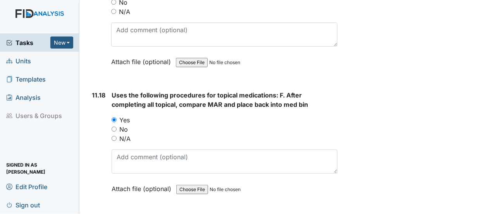
radio input "true"
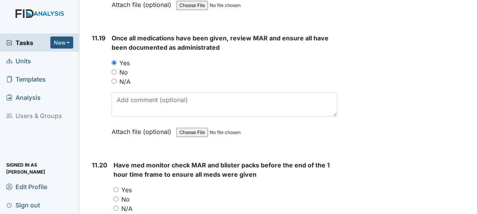
scroll to position [11150, 0]
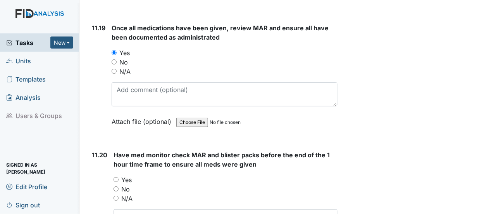
click at [117, 177] on input "Yes" at bounding box center [116, 179] width 5 height 5
radio input "true"
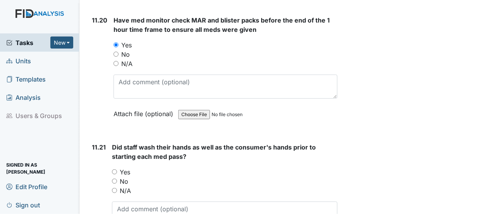
scroll to position [11305, 0]
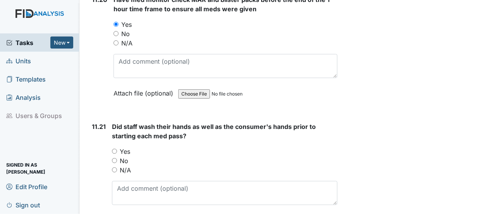
click at [114, 147] on div "Yes" at bounding box center [225, 151] width 226 height 9
click at [115, 148] on input "Yes" at bounding box center [114, 150] width 5 height 5
radio input "true"
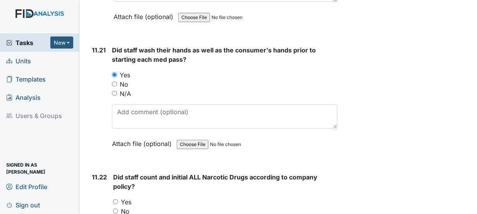
scroll to position [11382, 0]
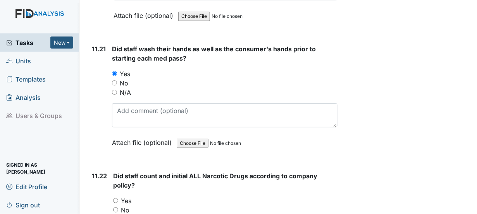
click at [116, 198] on input "Yes" at bounding box center [115, 200] width 5 height 5
radio input "true"
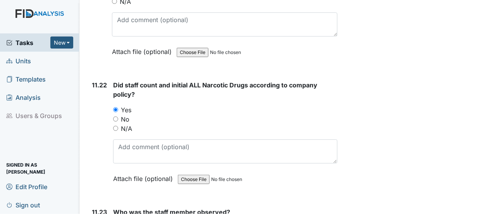
scroll to position [11498, 0]
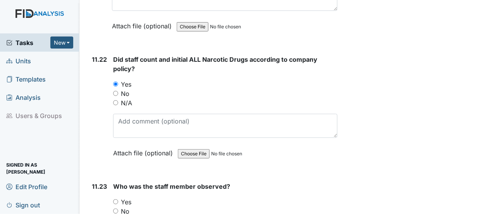
click at [117, 199] on input "Yes" at bounding box center [115, 201] width 5 height 5
radio input "true"
click at [173, 206] on div "No" at bounding box center [225, 210] width 224 height 9
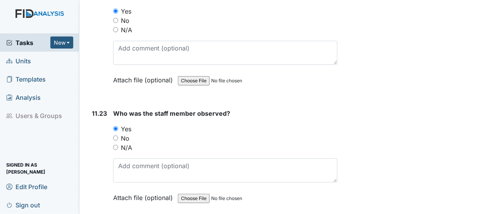
scroll to position [11576, 0]
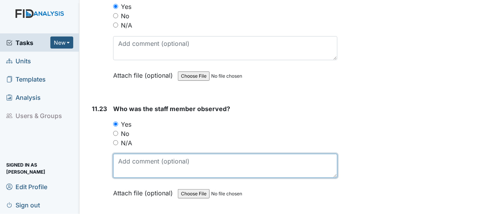
click at [126, 153] on textarea at bounding box center [225, 165] width 224 height 24
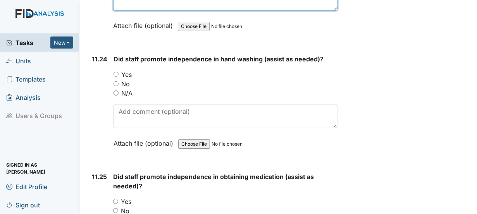
scroll to position [11731, 0]
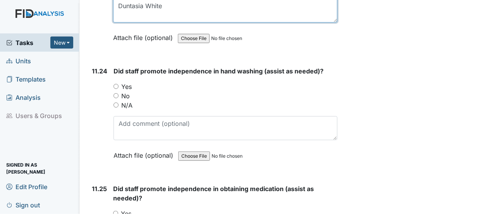
type textarea "Duntasia White"
click at [117, 84] on input "Yes" at bounding box center [116, 86] width 5 height 5
radio input "true"
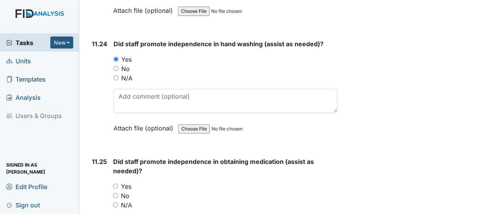
scroll to position [11770, 0]
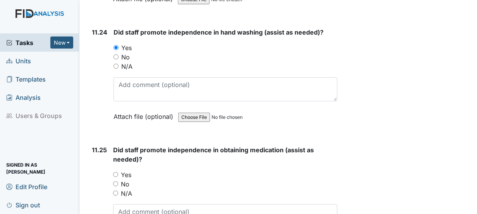
click at [114, 172] on input "Yes" at bounding box center [115, 174] width 5 height 5
radio input "true"
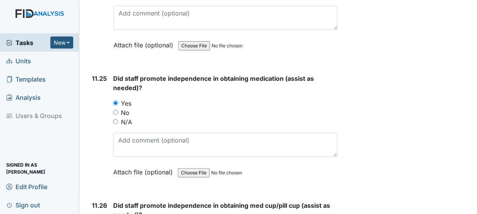
scroll to position [11886, 0]
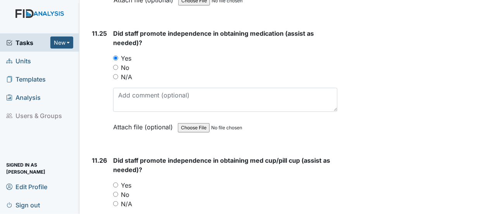
click at [114, 182] on input "Yes" at bounding box center [115, 184] width 5 height 5
radio input "true"
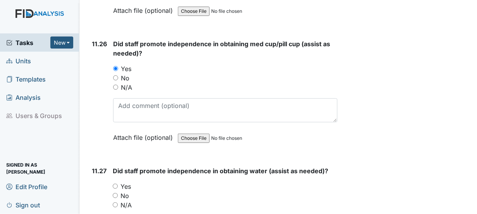
scroll to position [12041, 0]
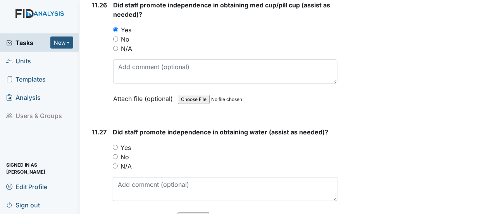
click at [115, 145] on input "Yes" at bounding box center [115, 147] width 5 height 5
radio input "true"
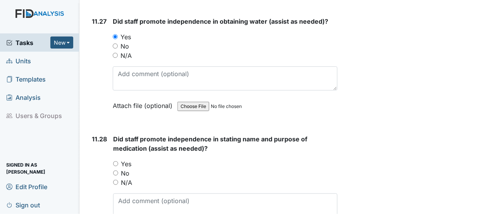
scroll to position [12157, 0]
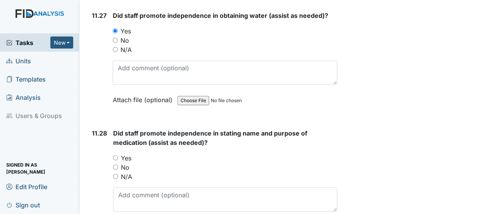
click at [115, 155] on input "Yes" at bounding box center [115, 157] width 5 height 5
radio input "true"
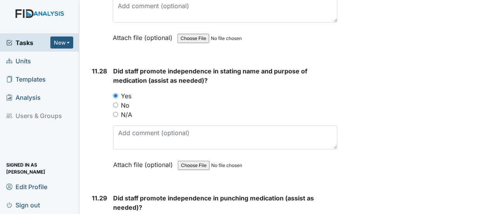
scroll to position [12235, 0]
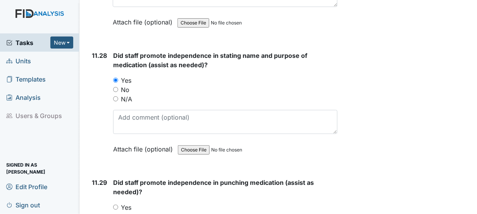
click at [117, 204] on input "Yes" at bounding box center [115, 206] width 5 height 5
radio input "true"
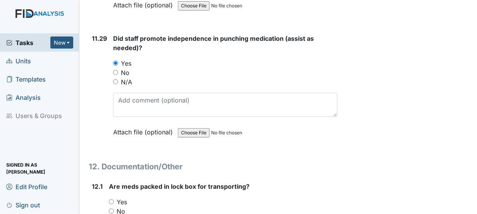
scroll to position [12390, 0]
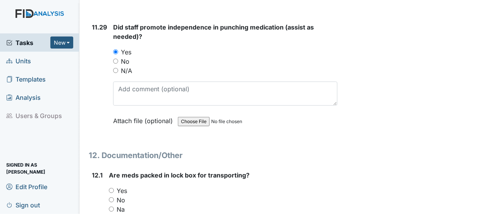
click at [111, 188] on input "Yes" at bounding box center [111, 190] width 5 height 5
radio input "true"
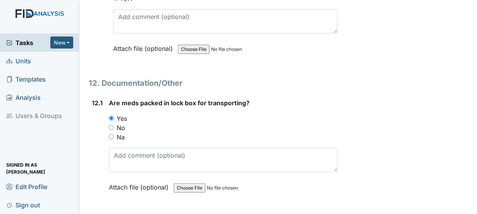
scroll to position [12467, 0]
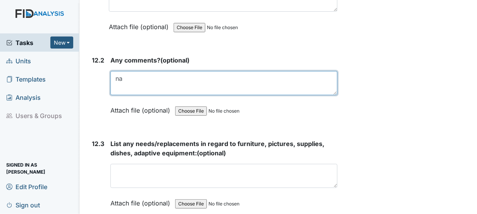
scroll to position [12622, 0]
type textarea "na"
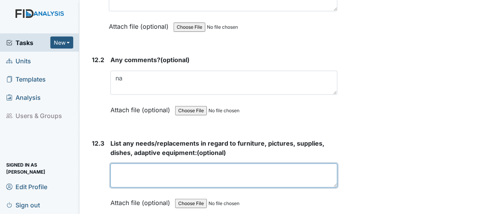
click at [117, 163] on textarea at bounding box center [223, 175] width 227 height 24
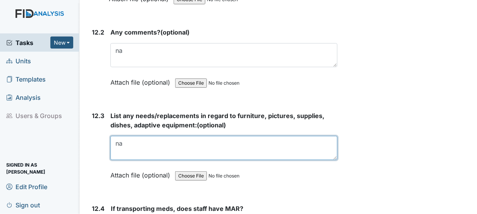
scroll to position [12700, 0]
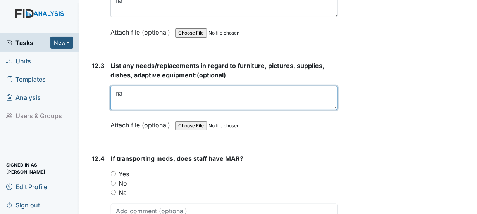
type textarea "na"
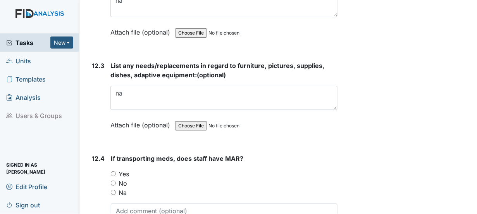
click at [112, 171] on input "Yes" at bounding box center [113, 173] width 5 height 5
radio input "true"
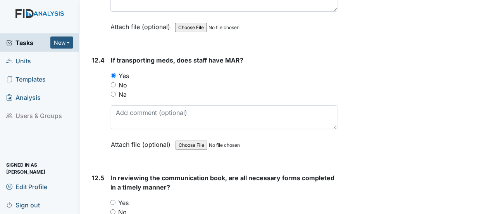
scroll to position [12816, 0]
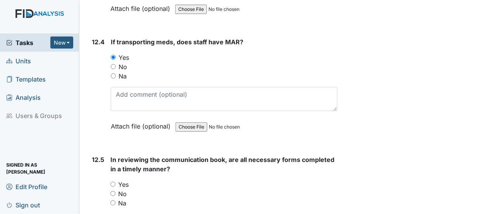
click at [112, 181] on input "Yes" at bounding box center [112, 183] width 5 height 5
radio input "true"
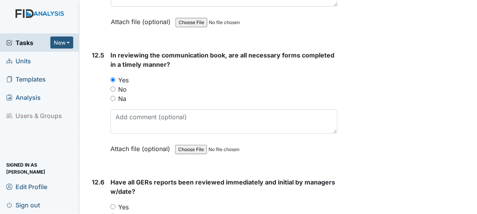
scroll to position [12932, 0]
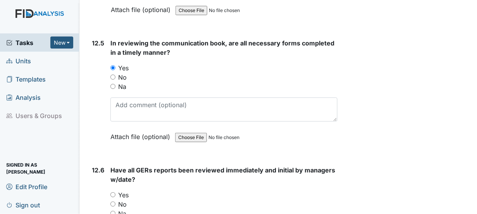
click at [115, 192] on input "Yes" at bounding box center [112, 194] width 5 height 5
radio input "true"
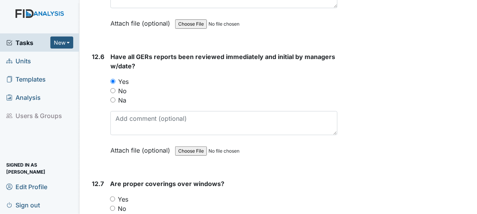
scroll to position [13049, 0]
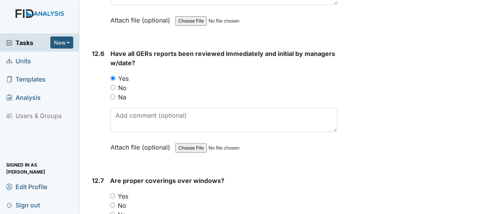
click at [114, 193] on input "Yes" at bounding box center [112, 195] width 5 height 5
radio input "true"
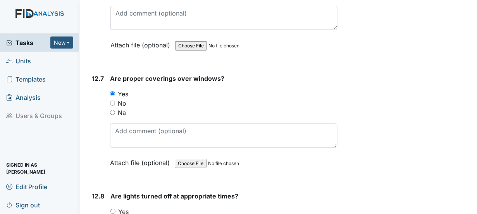
scroll to position [13165, 0]
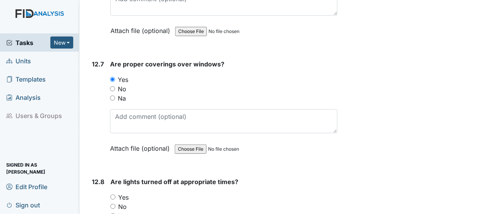
click at [112, 194] on input "Yes" at bounding box center [112, 196] width 5 height 5
radio input "true"
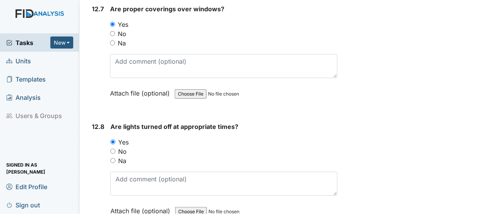
scroll to position [13281, 0]
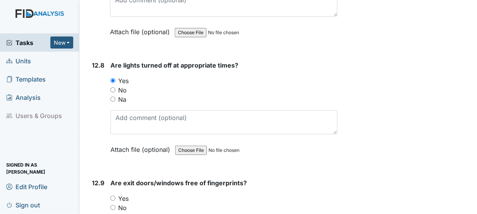
click at [112, 195] on input "Yes" at bounding box center [112, 197] width 5 height 5
radio input "true"
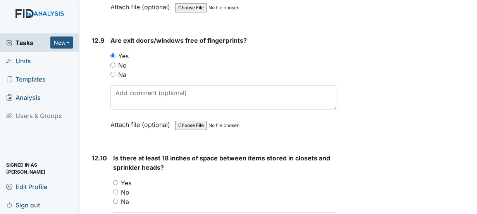
scroll to position [13475, 0]
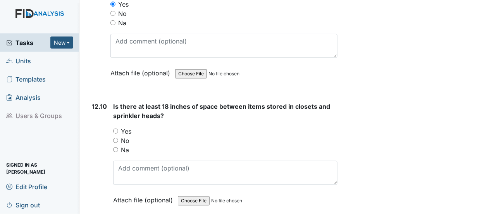
click at [116, 128] on input "Yes" at bounding box center [115, 130] width 5 height 5
radio input "true"
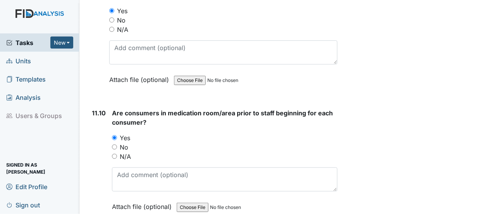
scroll to position [9885, 0]
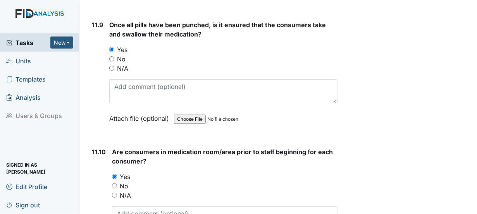
click at [114, 183] on input "No" at bounding box center [114, 185] width 5 height 5
radio input "true"
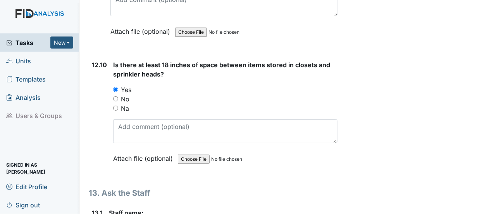
scroll to position [13529, 0]
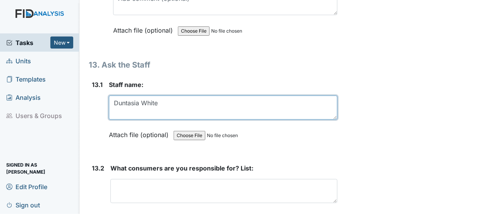
scroll to position [13645, 0]
type textarea "Duntasia White"
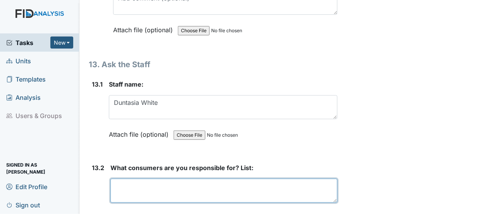
click at [119, 178] on textarea at bounding box center [223, 190] width 227 height 24
type textarea "m"
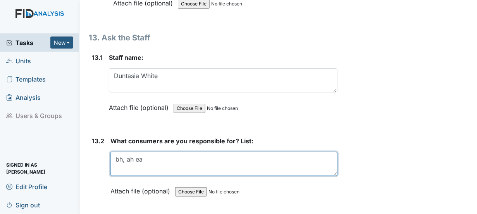
scroll to position [13684, 0]
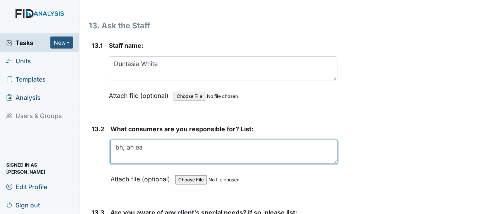
type textarea "bh, ah ea"
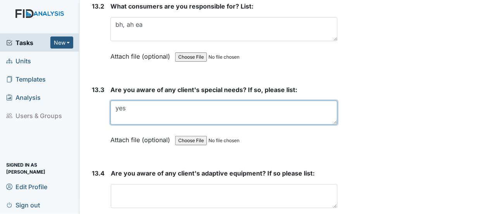
scroll to position [13877, 0]
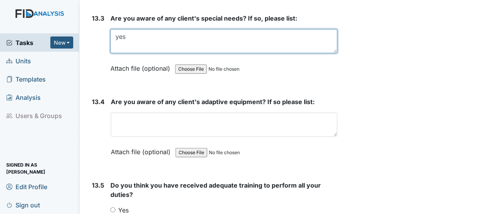
type textarea "yes"
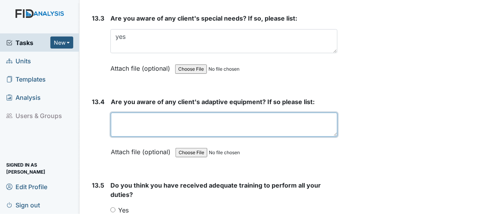
click at [121, 112] on textarea at bounding box center [224, 124] width 227 height 24
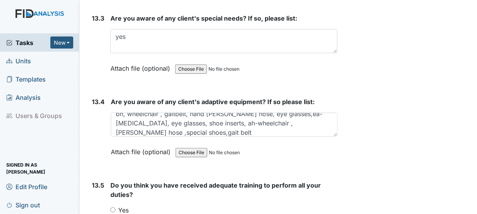
scroll to position [3, 0]
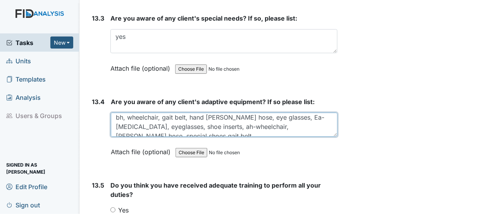
type textarea "bh, wheelchair, gait belt, hand brace, ted hose, eye glasses, Ea- compression s…"
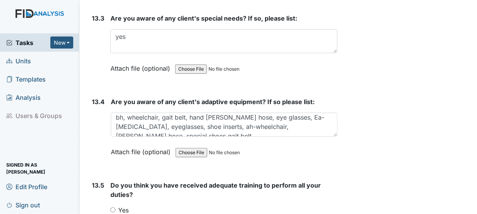
click at [113, 207] on input "Yes" at bounding box center [112, 209] width 5 height 5
radio input "true"
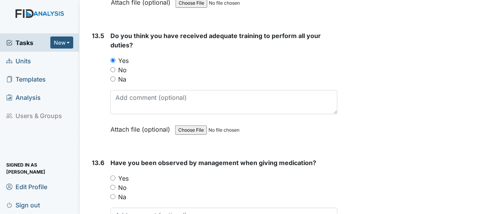
scroll to position [14032, 0]
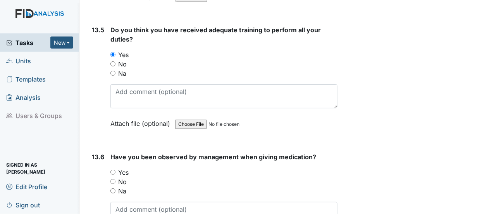
click at [112, 169] on input "Yes" at bounding box center [112, 171] width 5 height 5
radio input "true"
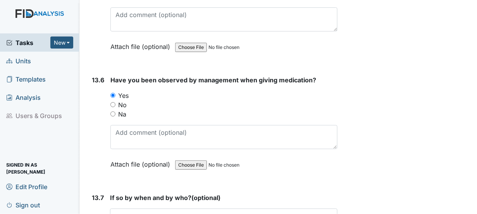
scroll to position [14110, 0]
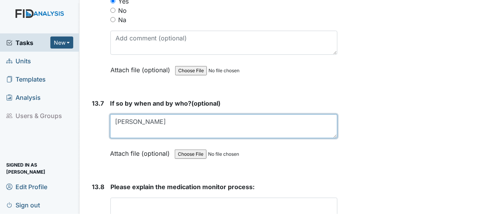
scroll to position [14226, 0]
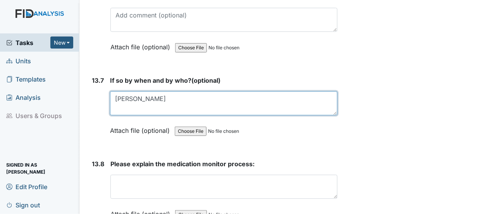
type textarea "[PERSON_NAME]"
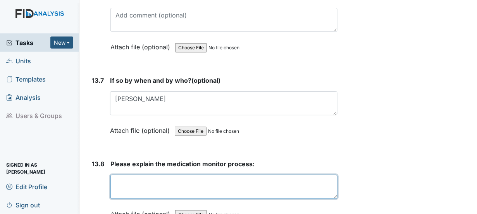
click at [115, 174] on textarea at bounding box center [223, 186] width 227 height 24
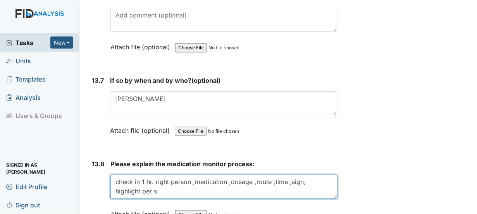
click at [158, 174] on textarea "check in 1 hr. right person ,medication ,dosage ,route ,time ,sign, highlight p…" at bounding box center [223, 186] width 227 height 24
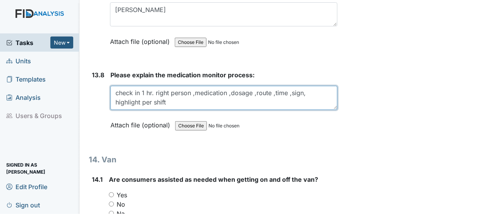
scroll to position [14304, 0]
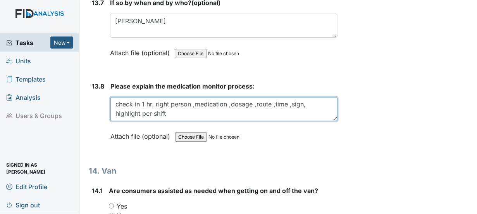
type textarea "check in 1 hr. right person ,medication ,dosage ,route ,time ,sign, highlight p…"
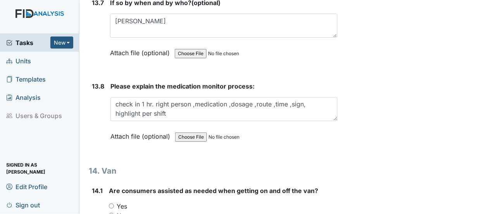
click at [111, 203] on input "Yes" at bounding box center [111, 205] width 5 height 5
radio input "true"
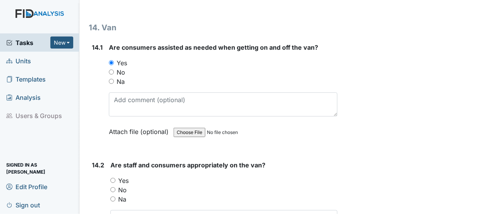
scroll to position [14459, 0]
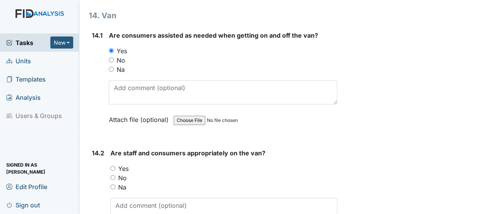
click at [112, 165] on input "Yes" at bounding box center [112, 167] width 5 height 5
radio input "true"
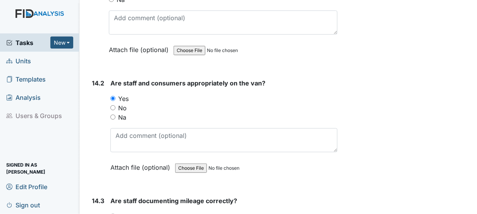
scroll to position [14536, 0]
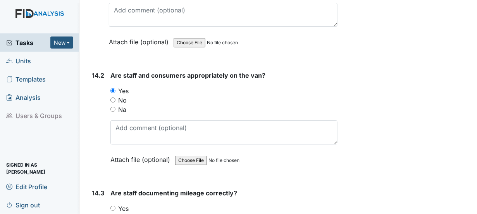
click at [113, 205] on input "Yes" at bounding box center [112, 207] width 5 height 5
radio input "true"
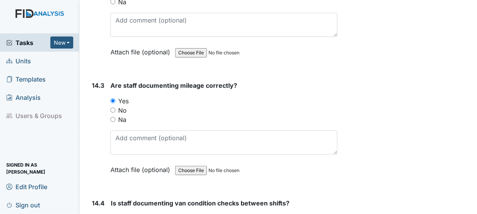
scroll to position [14653, 0]
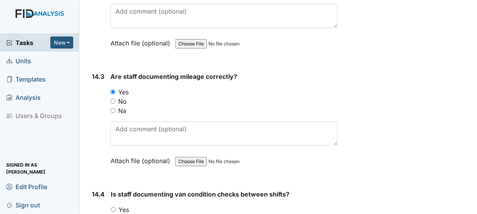
click at [114, 207] on input "Yes" at bounding box center [113, 209] width 5 height 5
radio input "true"
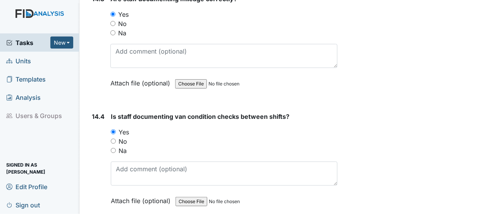
scroll to position [14769, 0]
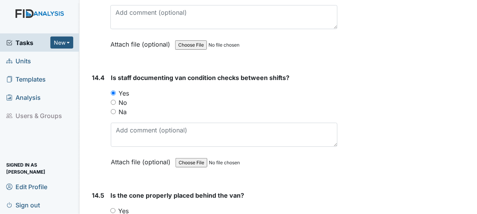
click at [112, 208] on input "Yes" at bounding box center [112, 210] width 5 height 5
radio input "true"
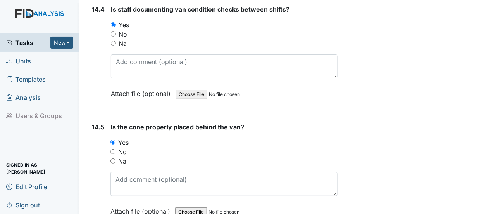
scroll to position [14846, 0]
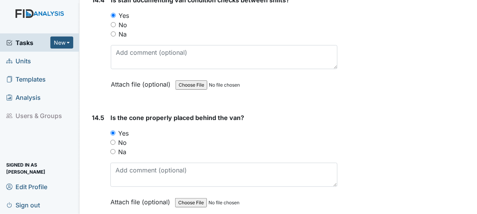
radio input "true"
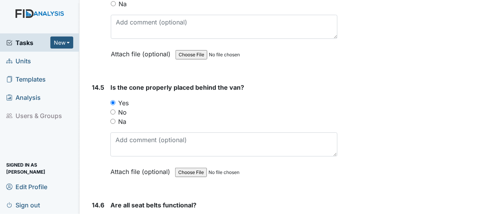
scroll to position [14963, 0]
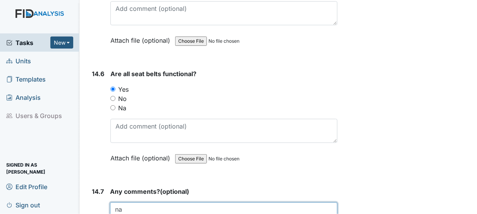
scroll to position [15008, 0]
type textarea "na"
